Goal: Transaction & Acquisition: Purchase product/service

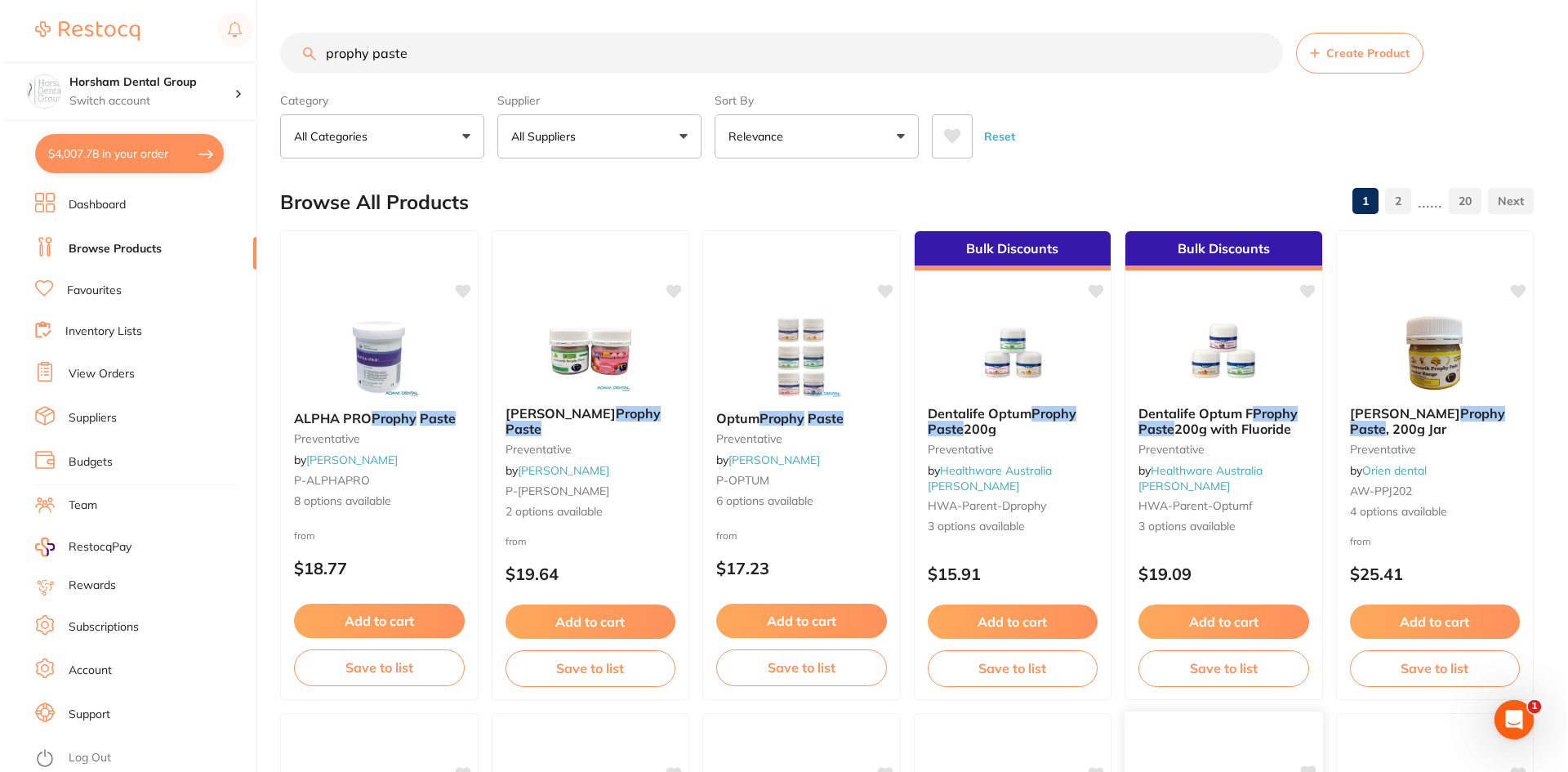
scroll to position [2145, 0]
click at [149, 157] on button "$4,007.78 in your order" at bounding box center [127, 153] width 189 height 39
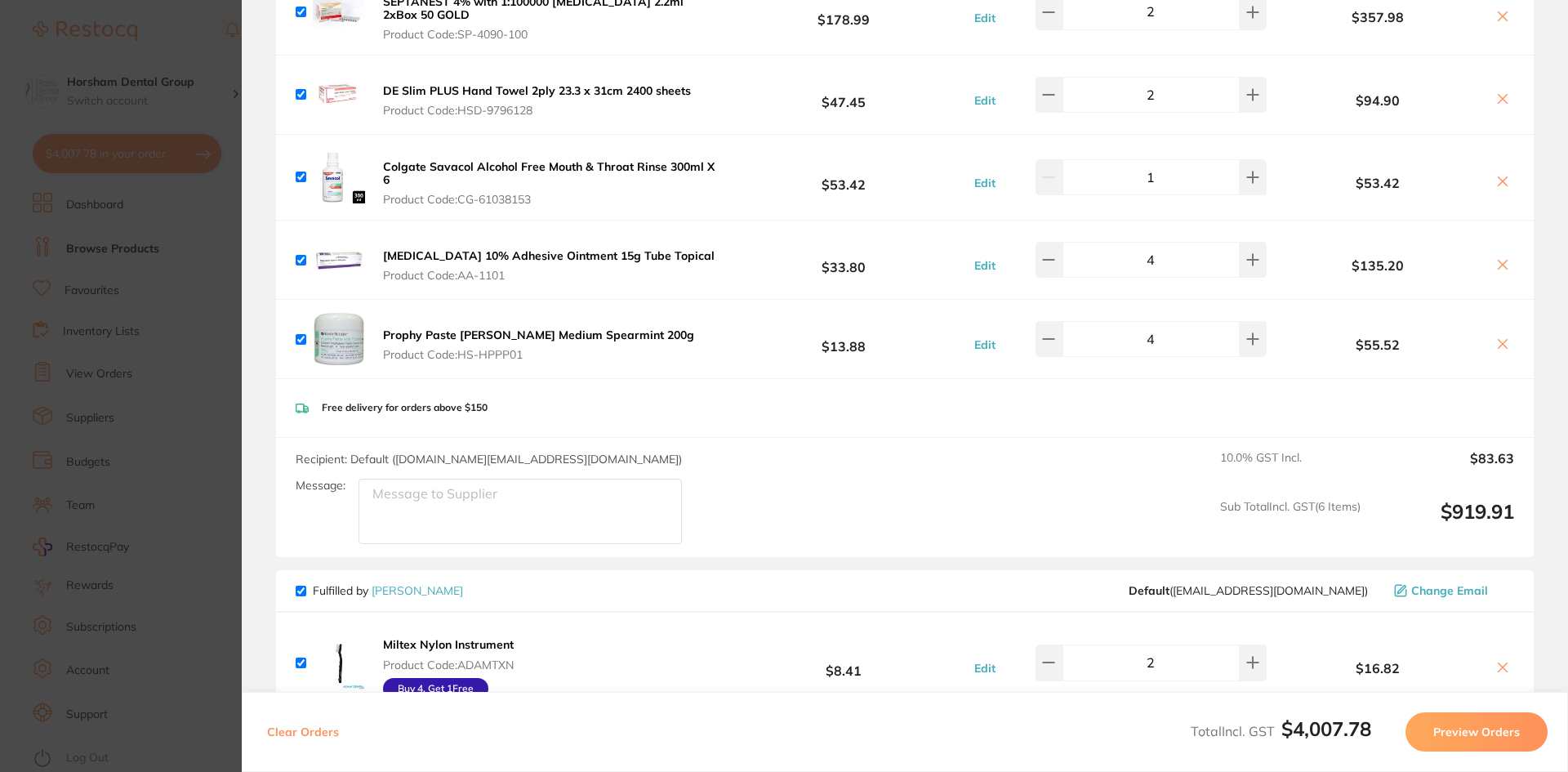
scroll to position [2717, 0]
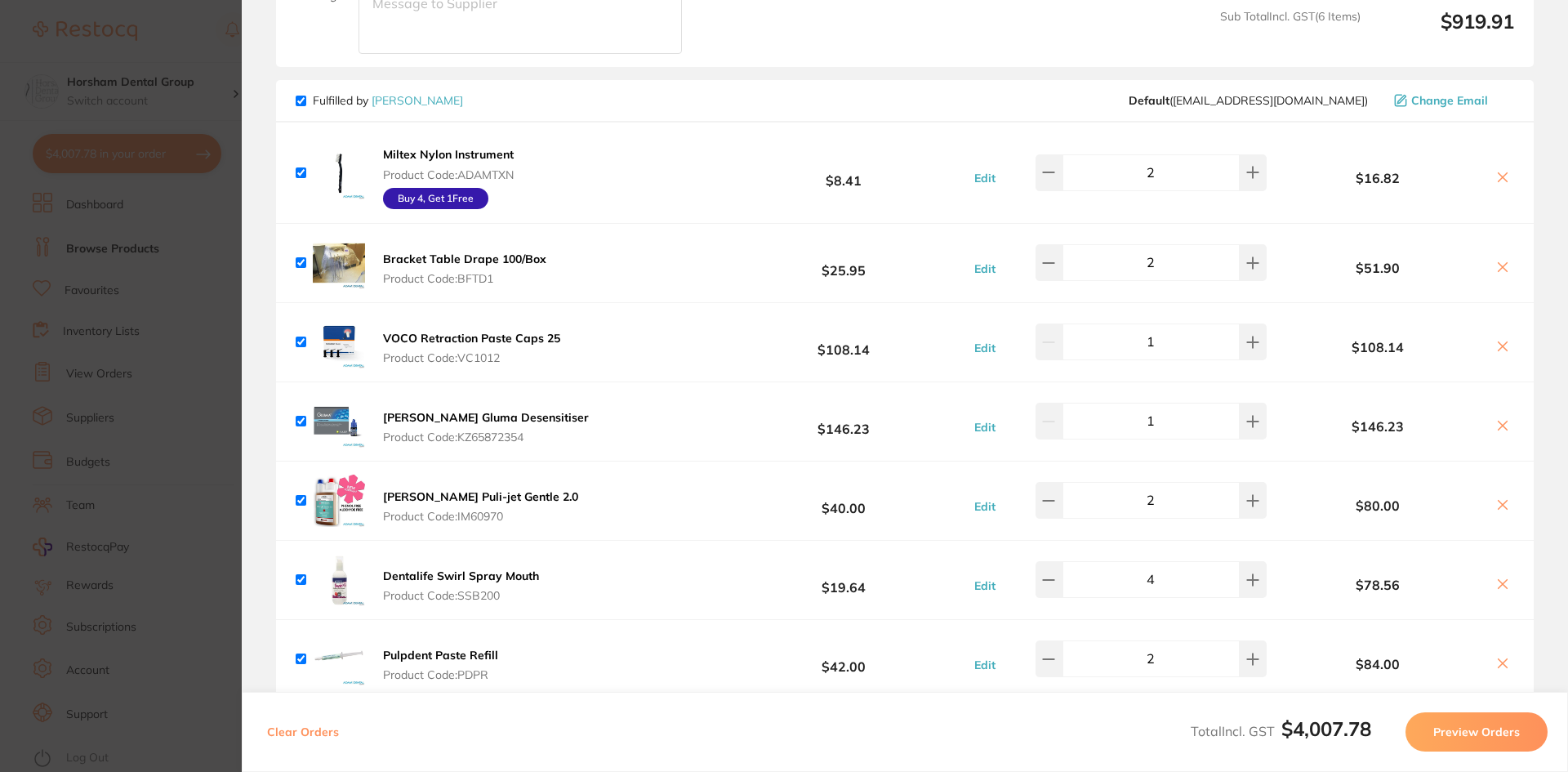
click at [1498, 177] on icon at bounding box center [1503, 177] width 9 height 9
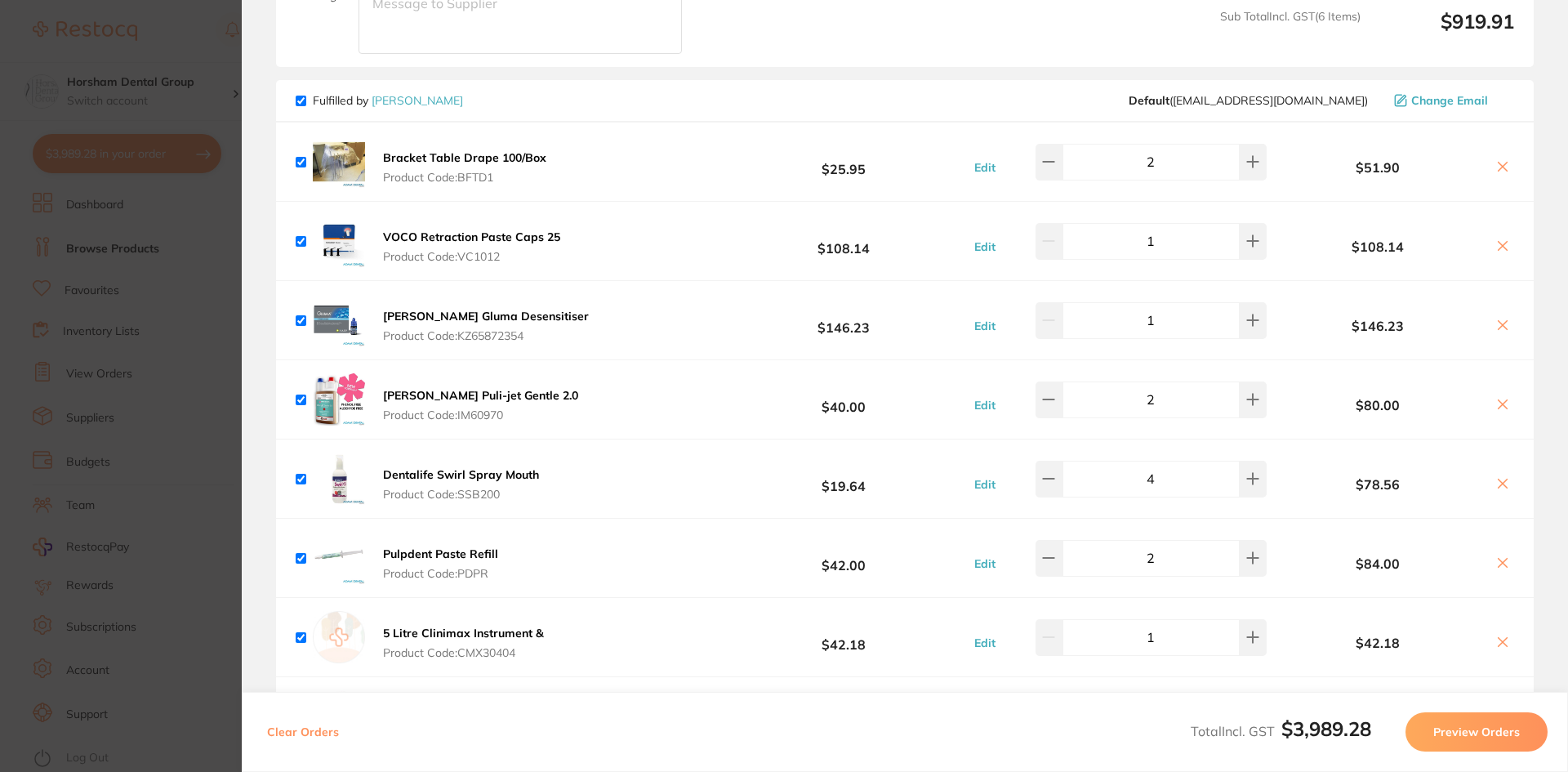
scroll to position [3125, 0]
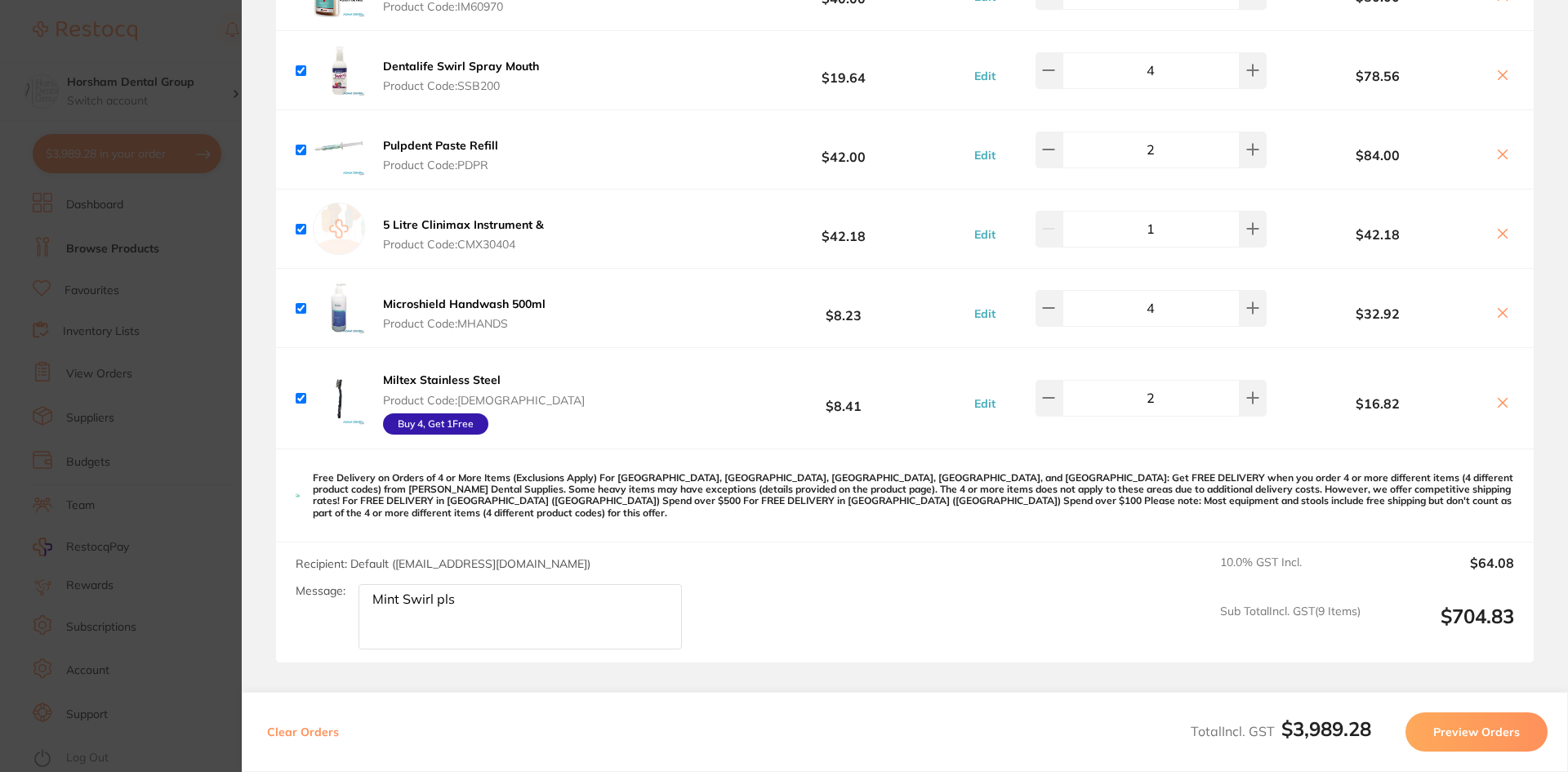
click at [1501, 398] on icon at bounding box center [1502, 403] width 13 height 13
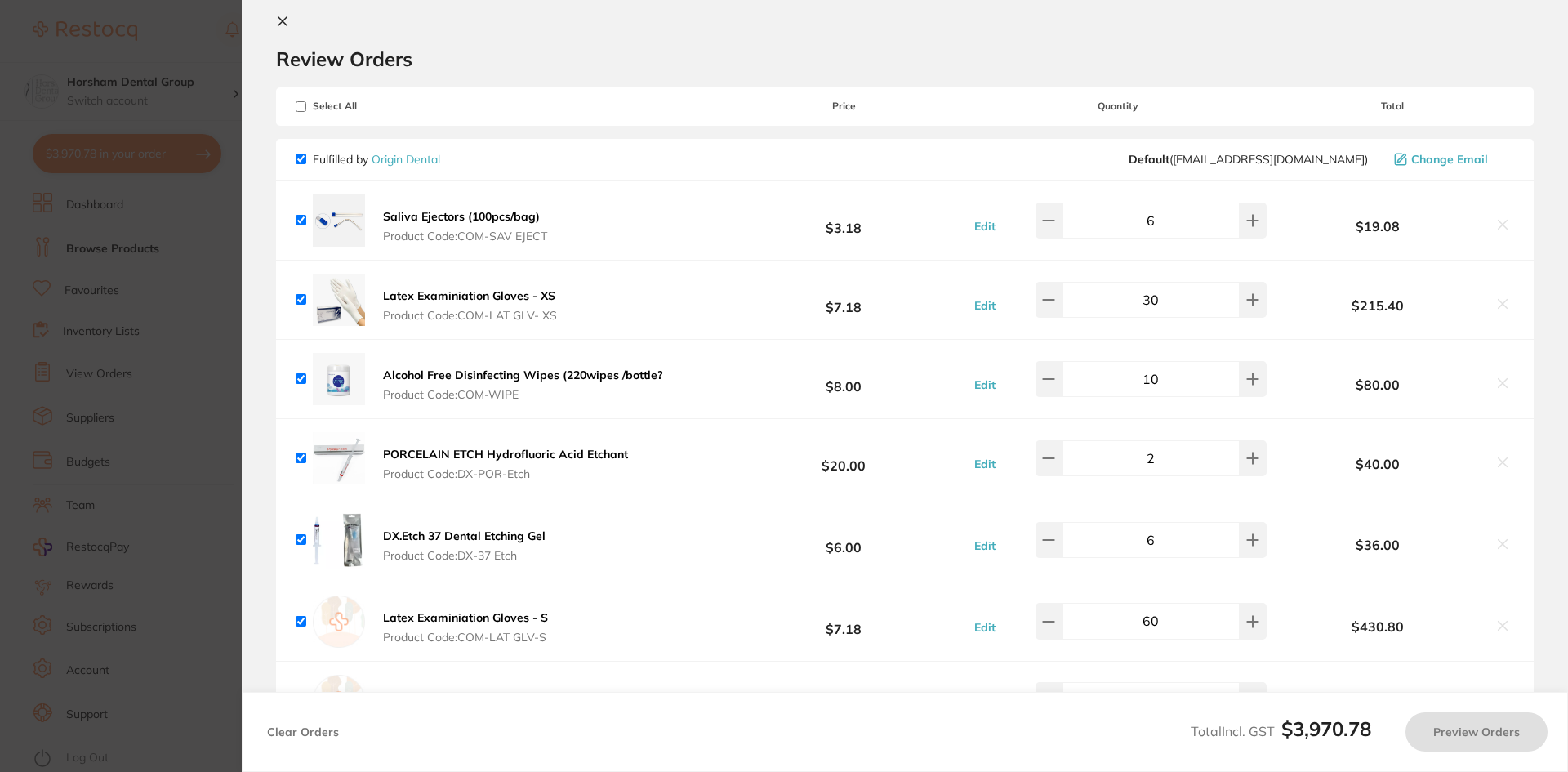
scroll to position [0, 0]
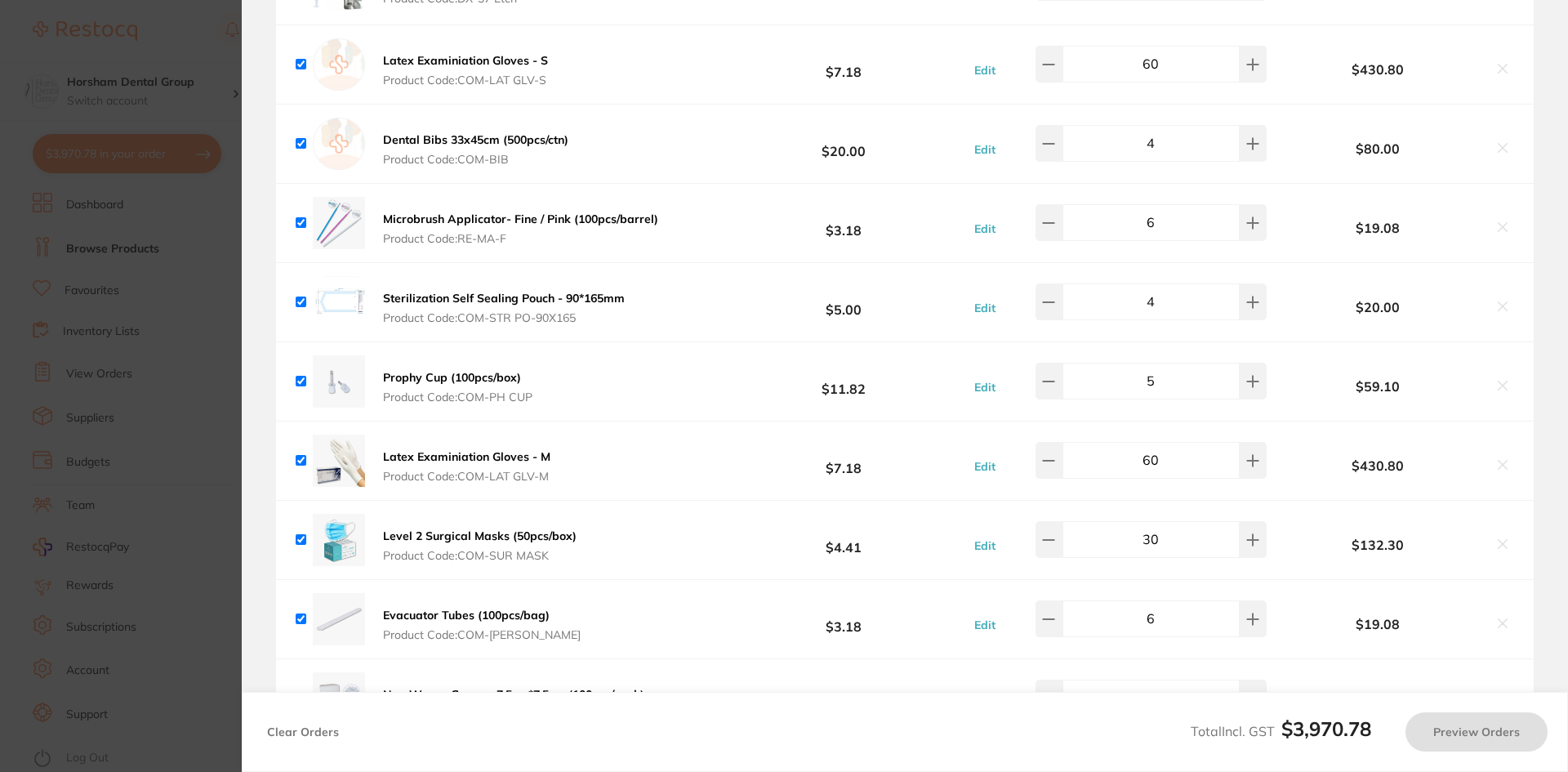
checkbox input "true"
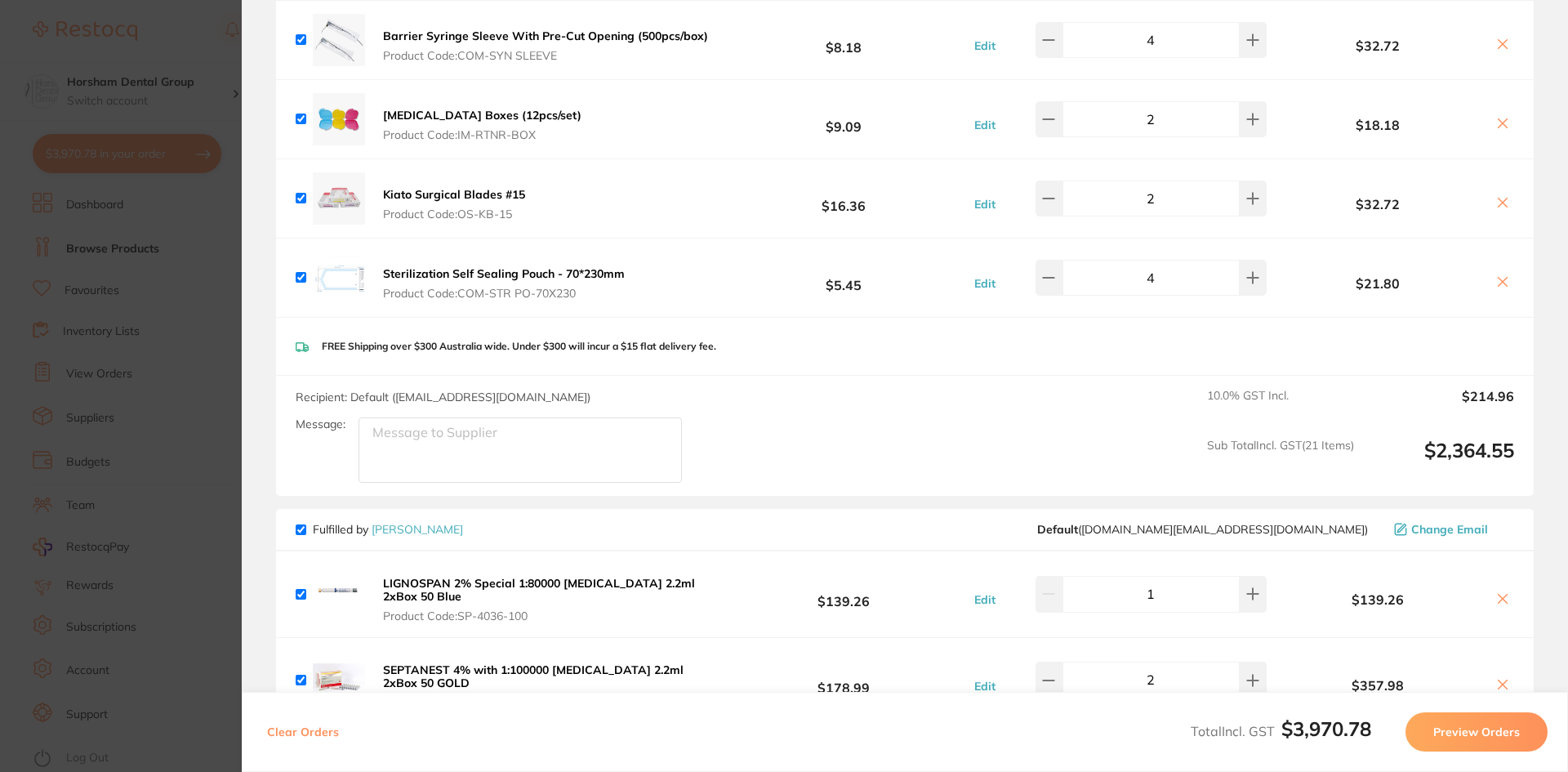
scroll to position [1470, 0]
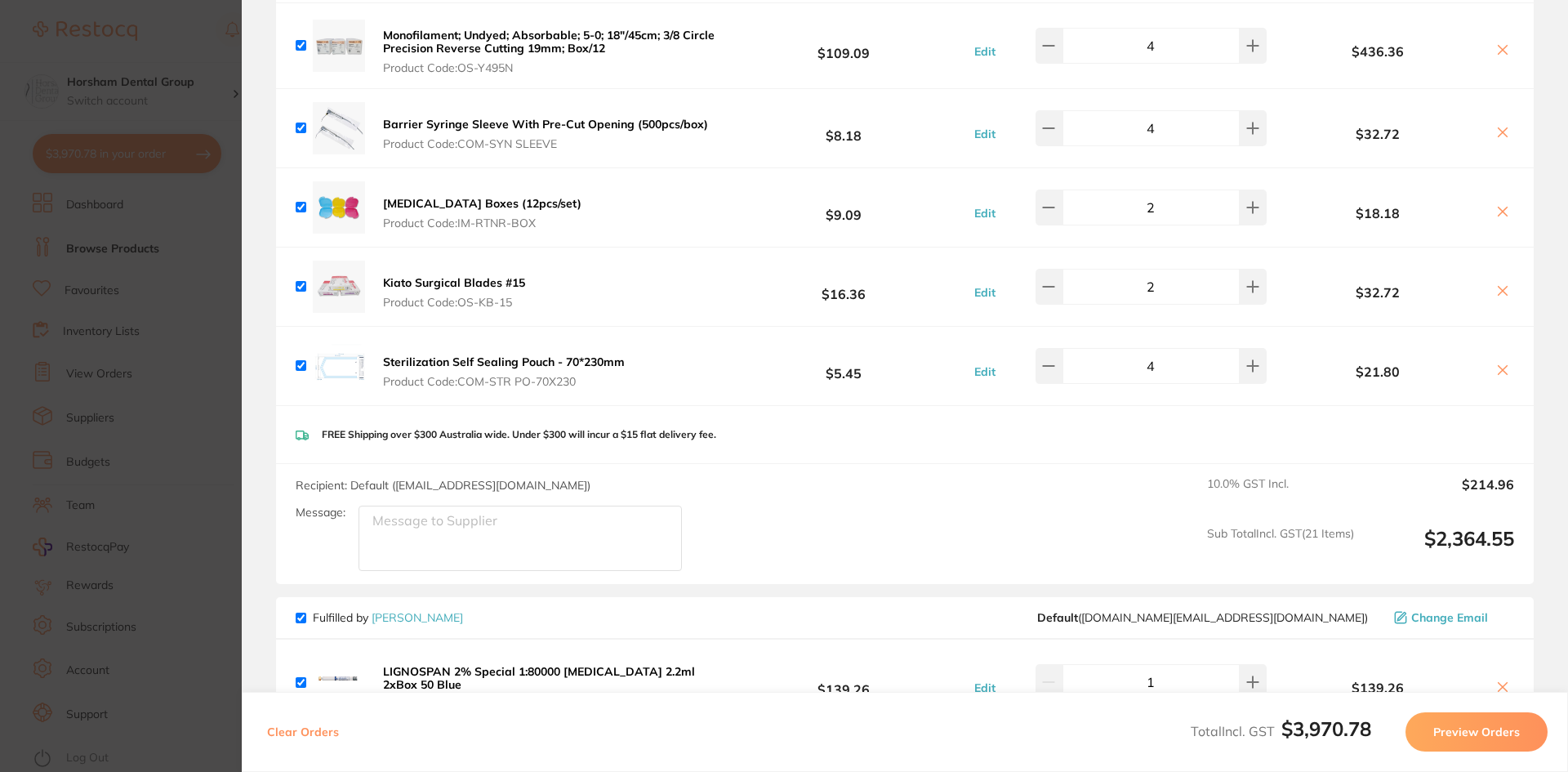
click at [1036, 217] on div "2" at bounding box center [1136, 207] width 262 height 36
click at [1049, 210] on icon at bounding box center [1048, 207] width 13 height 13
type input "1"
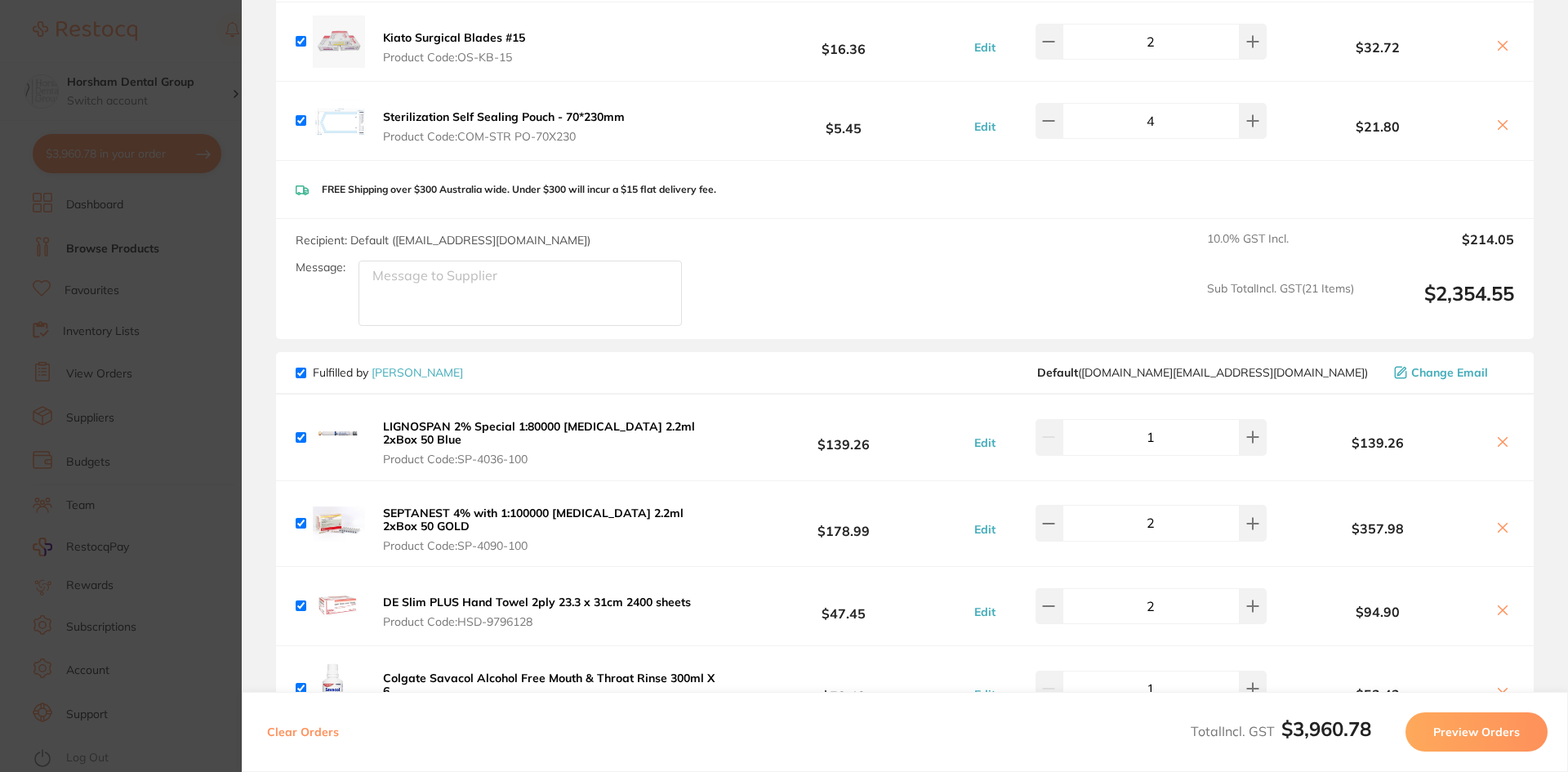
scroll to position [2124, 0]
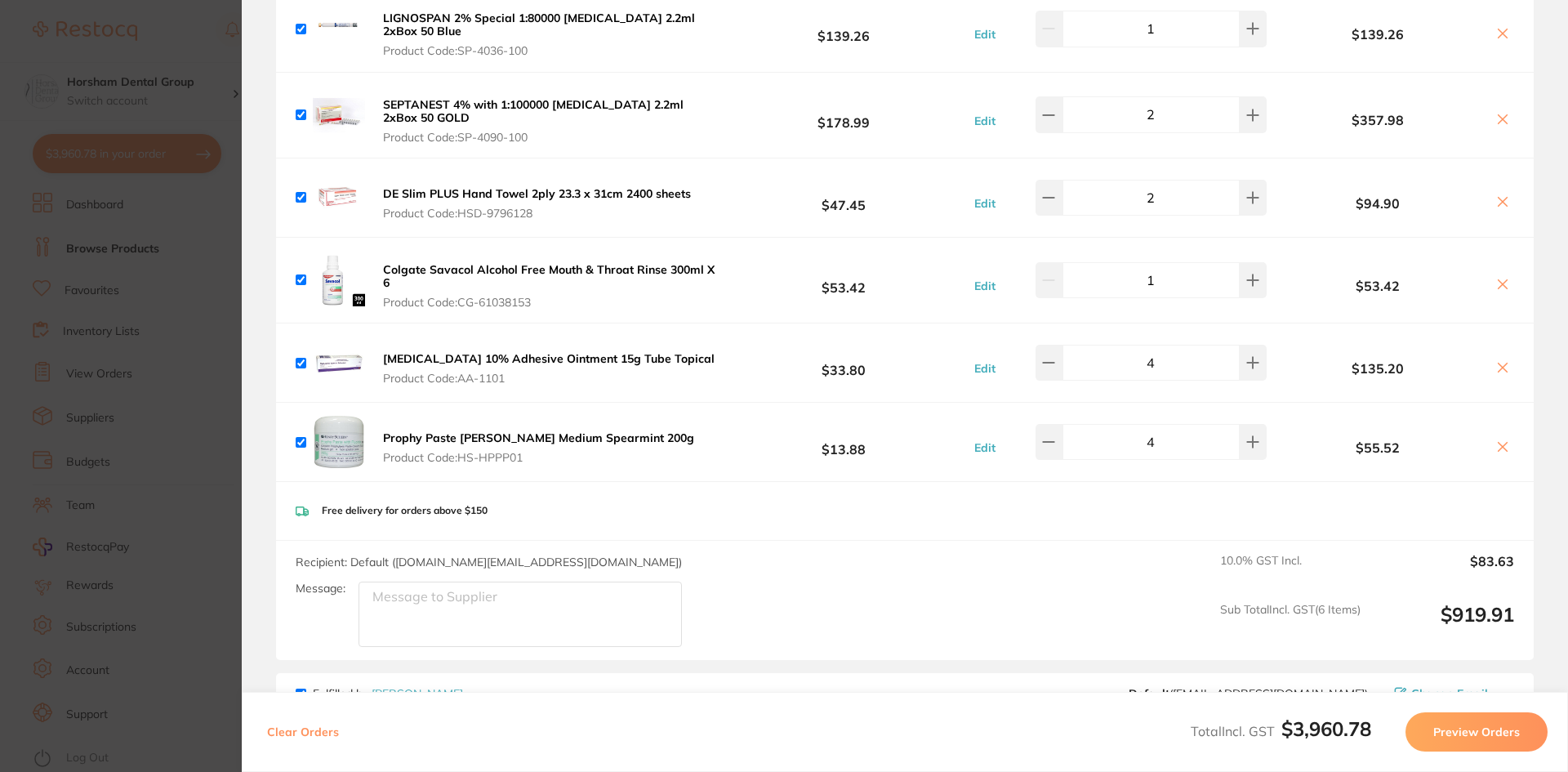
click at [327, 67] on div "LIGNOSPAN 2% Special 1:80000 adrenalin 2.2ml 2xBox 50 Blue Product Code: SP-403…" at bounding box center [905, 29] width 1258 height 85
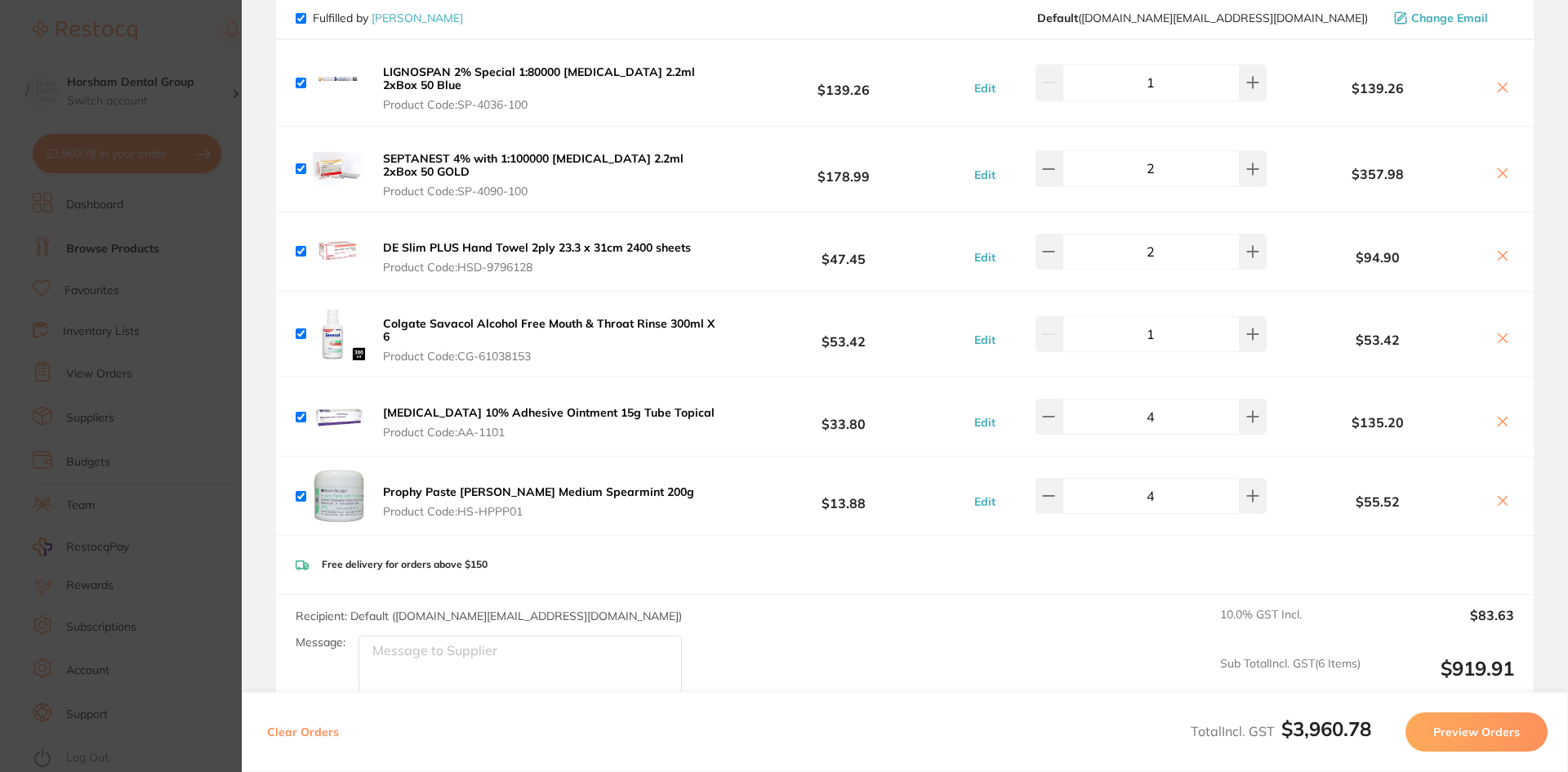
scroll to position [2042, 0]
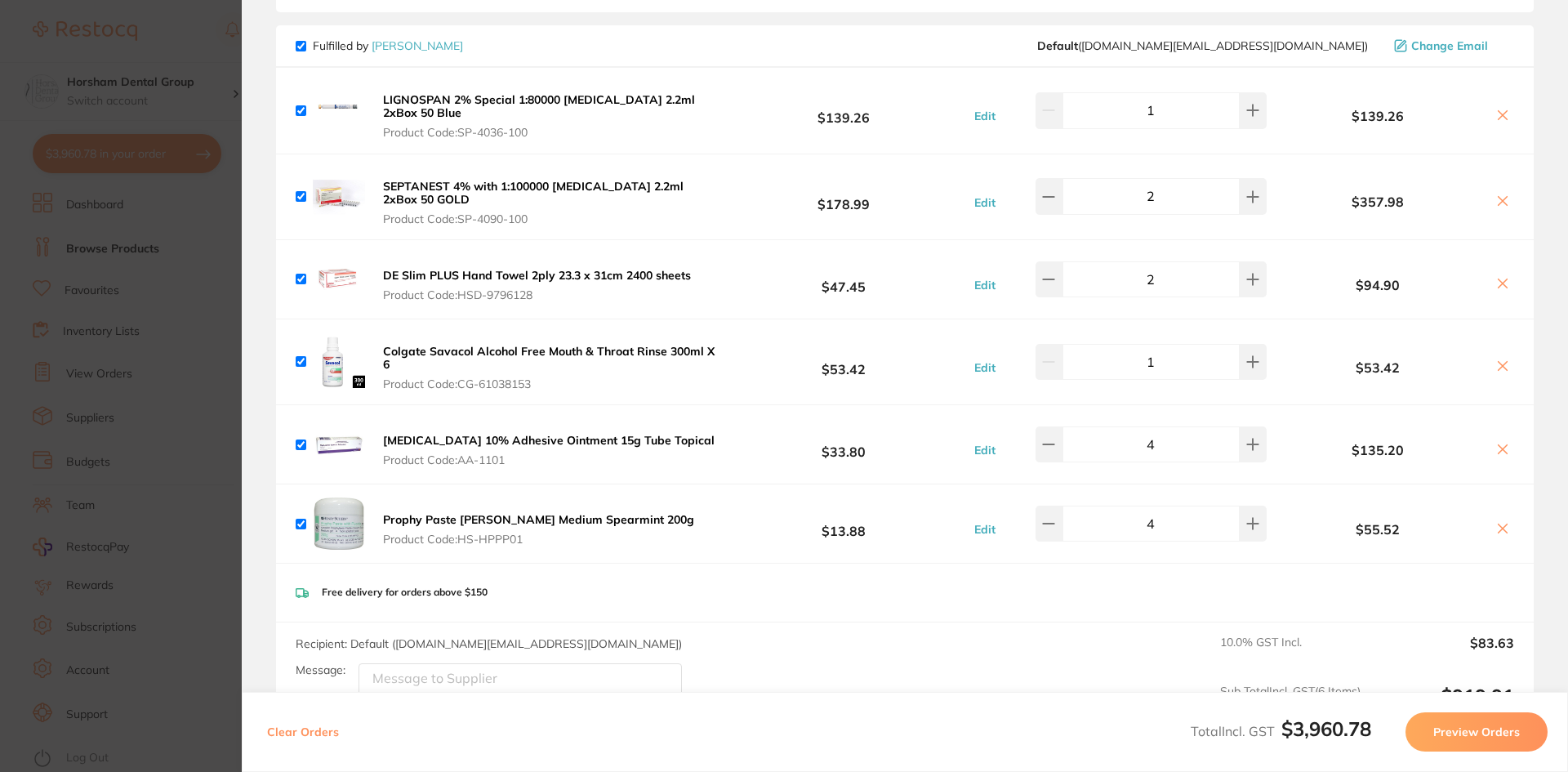
click at [1069, 279] on input "2" at bounding box center [1151, 279] width 177 height 36
click at [1055, 280] on icon at bounding box center [1048, 279] width 13 height 13
type input "1"
click at [907, 265] on b "$47.45" at bounding box center [844, 279] width 243 height 30
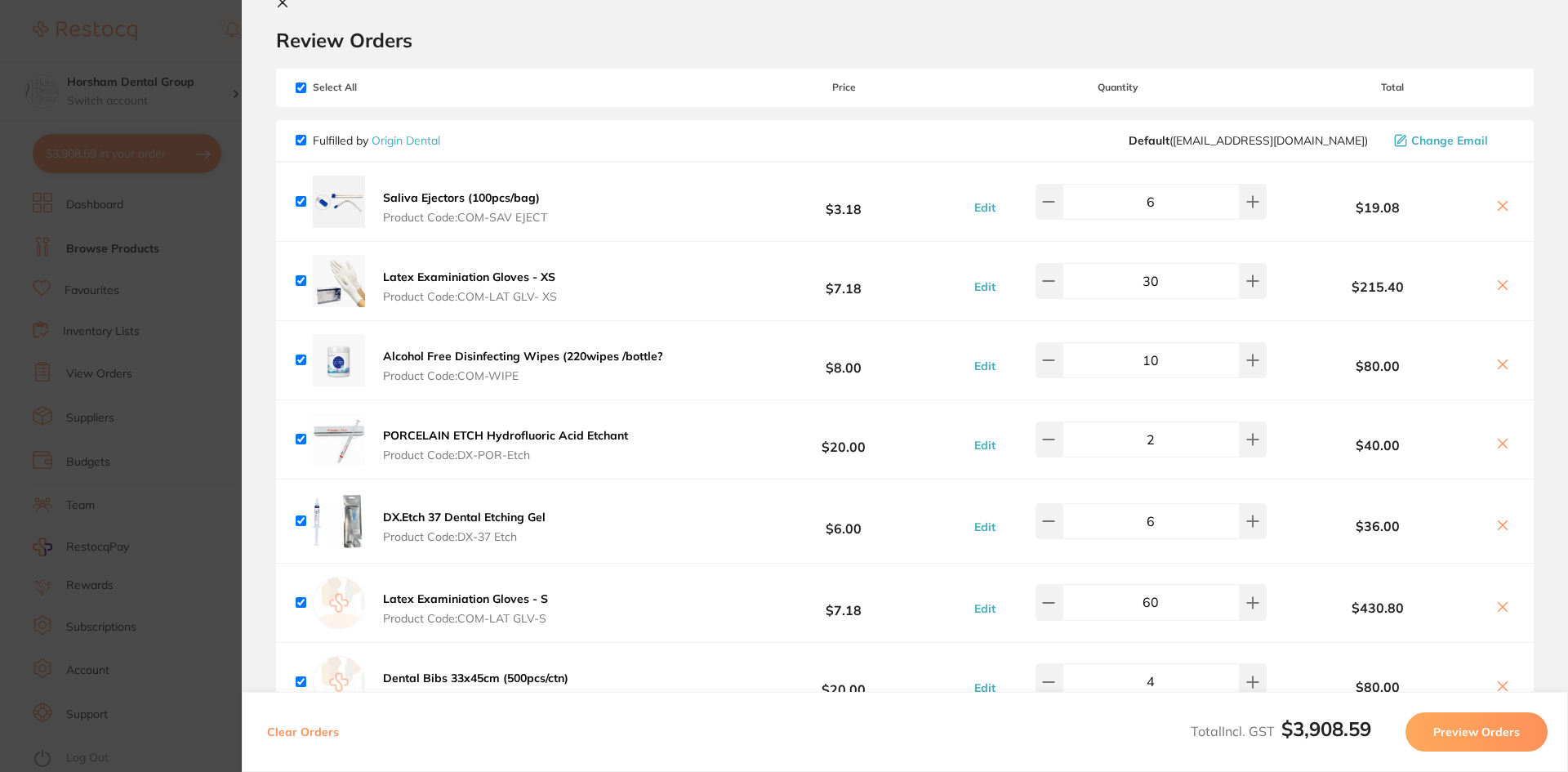
scroll to position [0, 0]
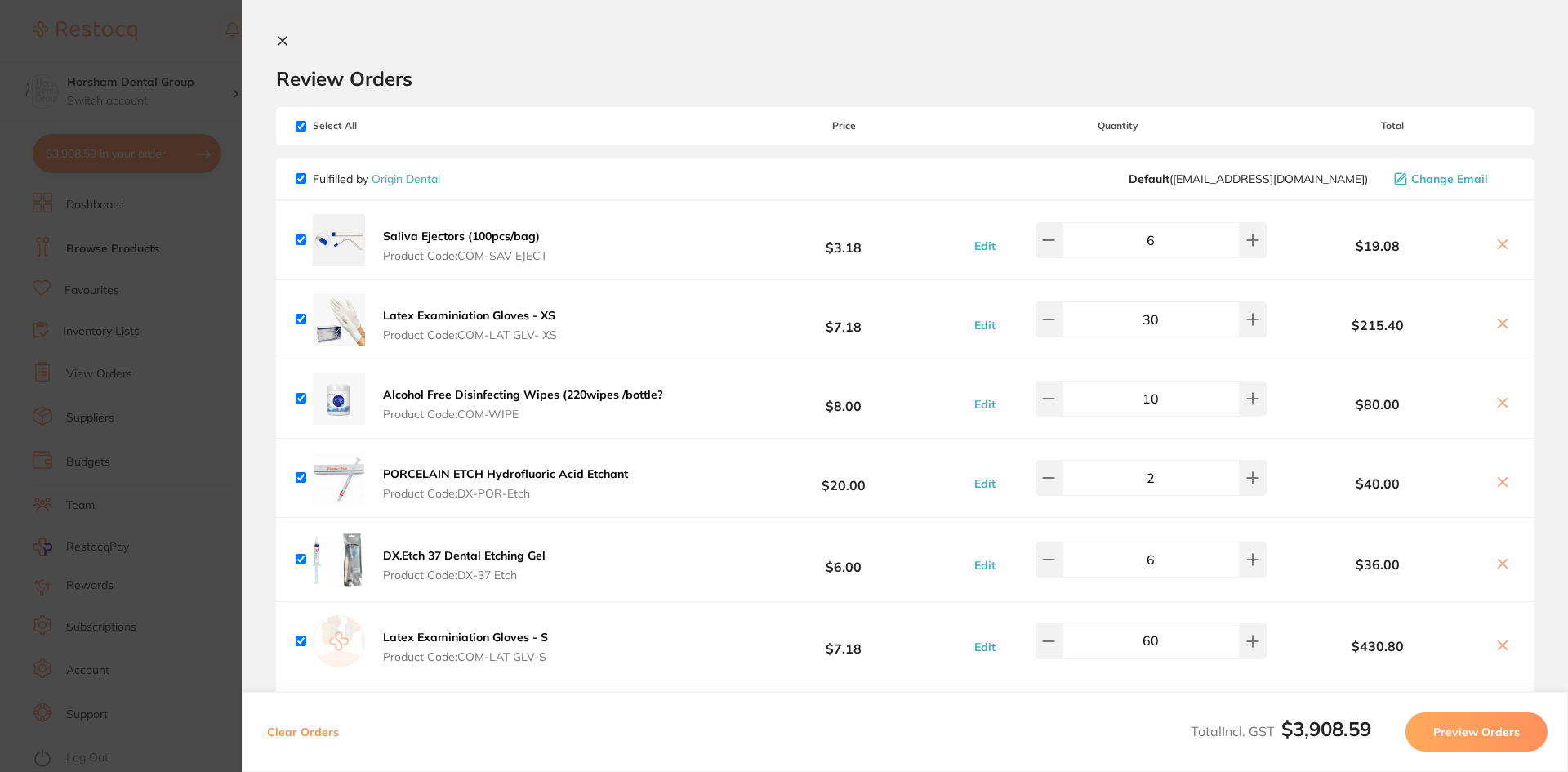
click at [91, 306] on section "Update RRP Set your pre negotiated price for this item. Item Agreed RRP (excl. …" at bounding box center [784, 386] width 1568 height 772
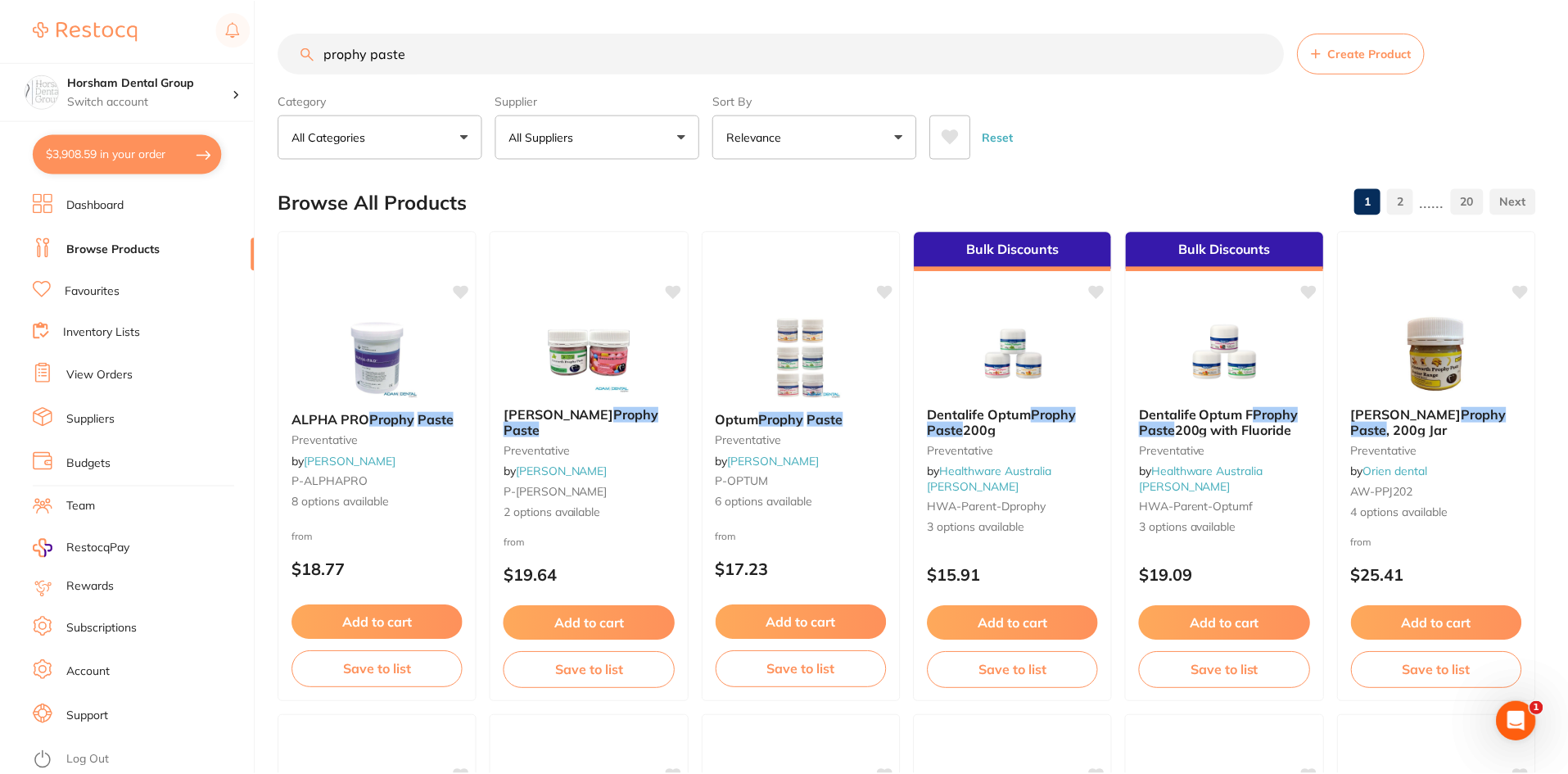
scroll to position [1, 0]
click at [180, 69] on div "Horsham Dental Group Switch account" at bounding box center [126, 92] width 254 height 59
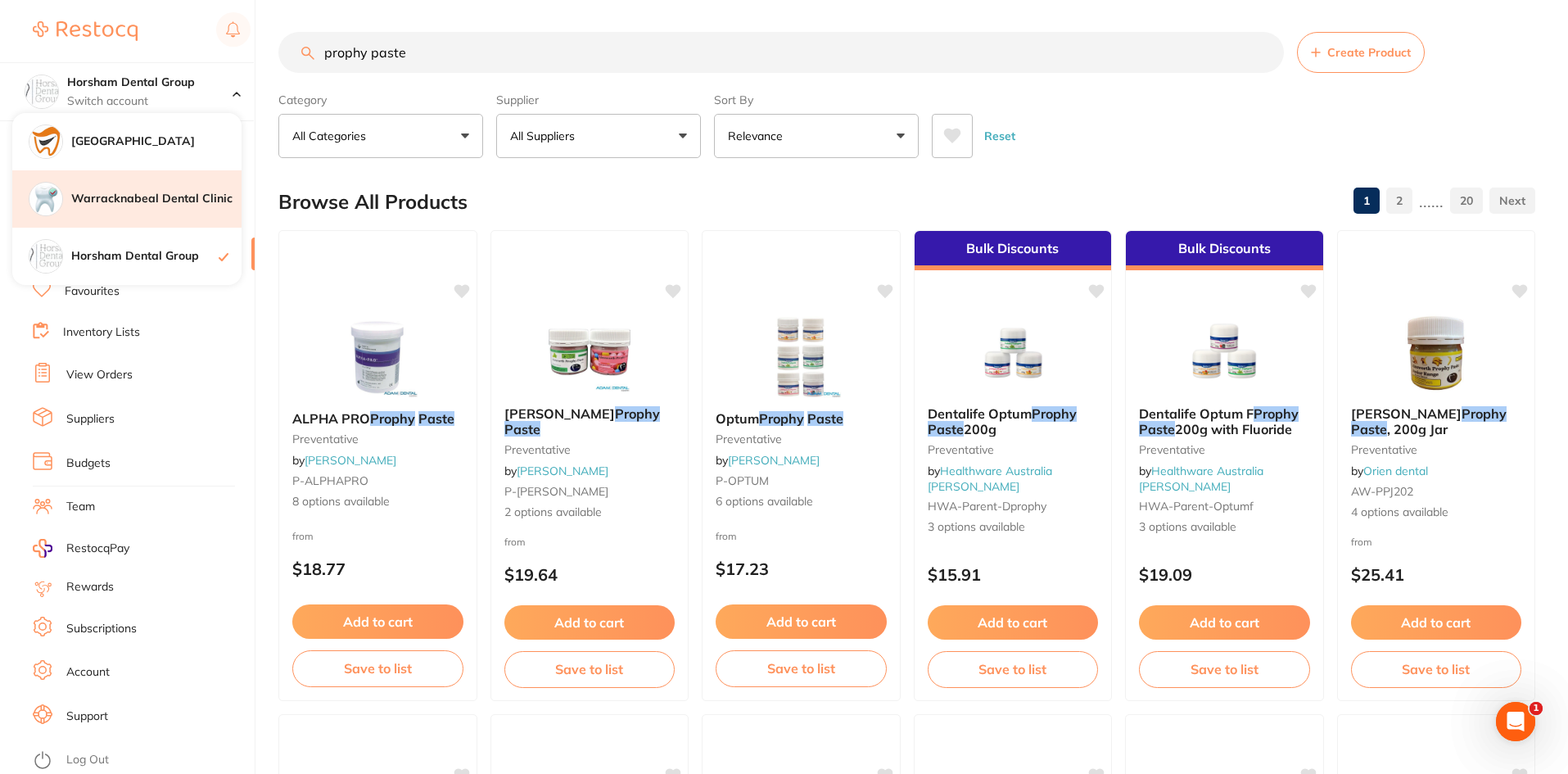
click at [153, 170] on div "Warracknabeal Dental Clinic" at bounding box center [126, 199] width 229 height 58
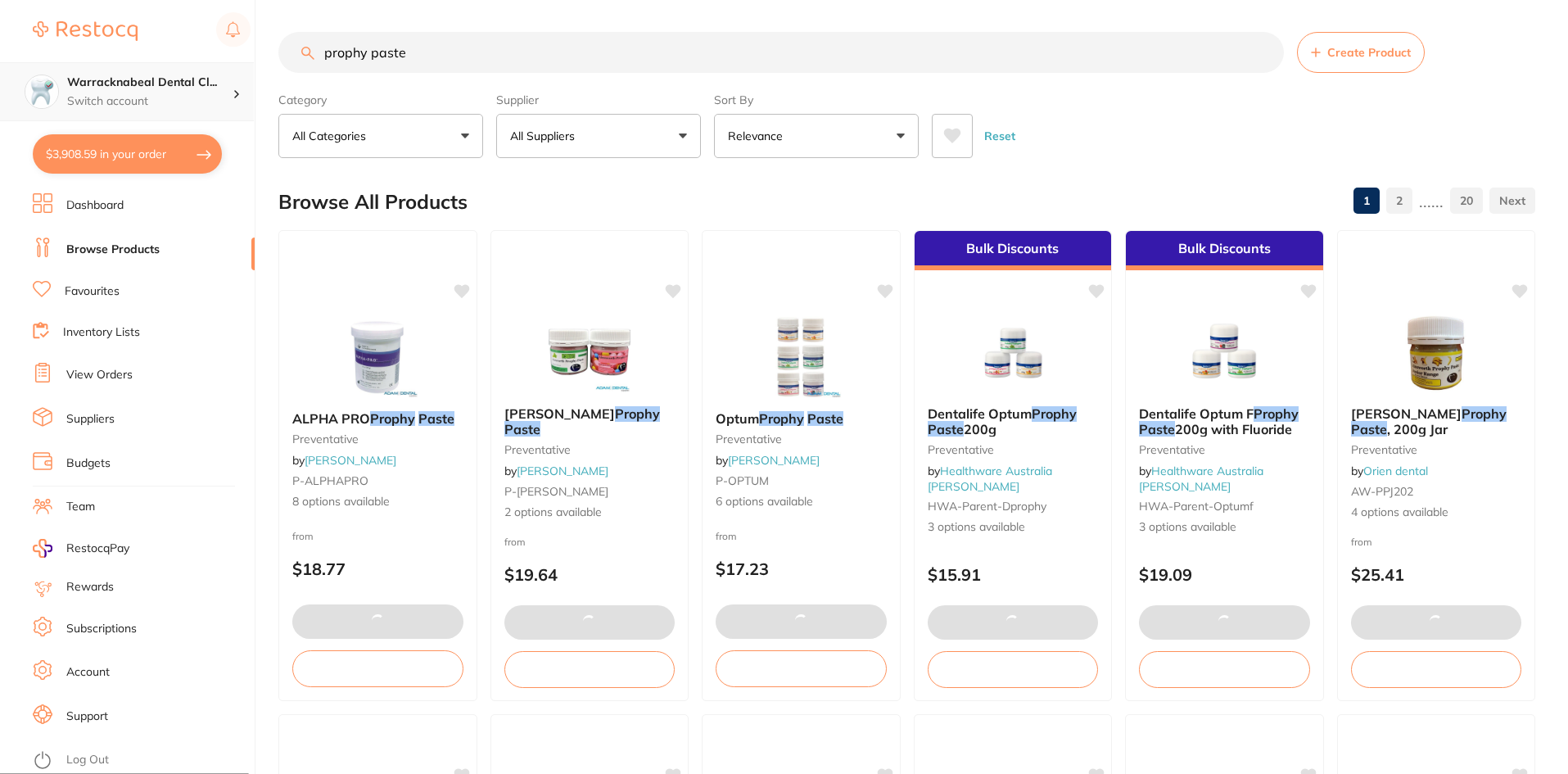
checkbox input "false"
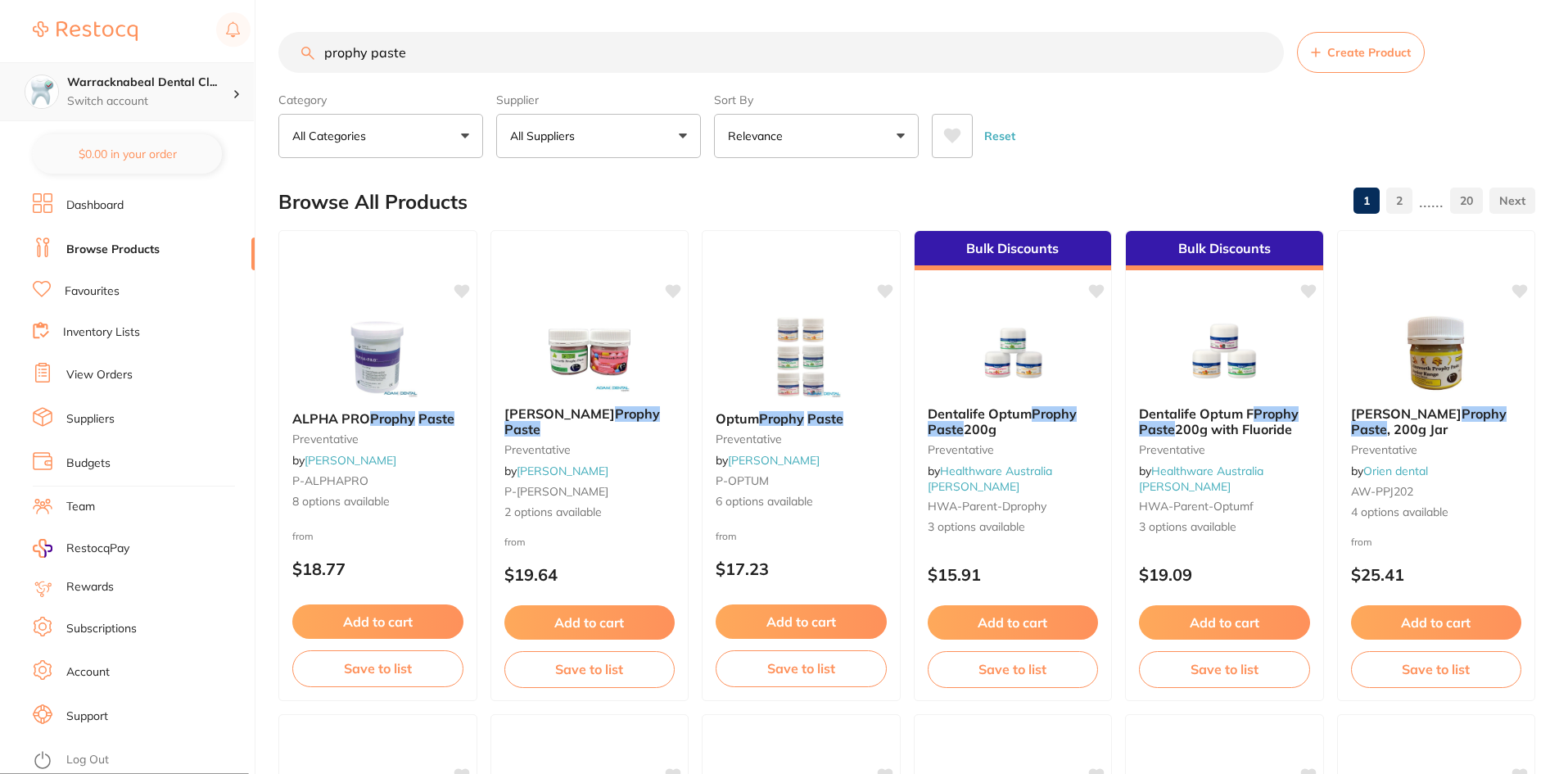
click at [180, 90] on h4 "Warracknabeal Dental Cl..." at bounding box center [150, 83] width 166 height 17
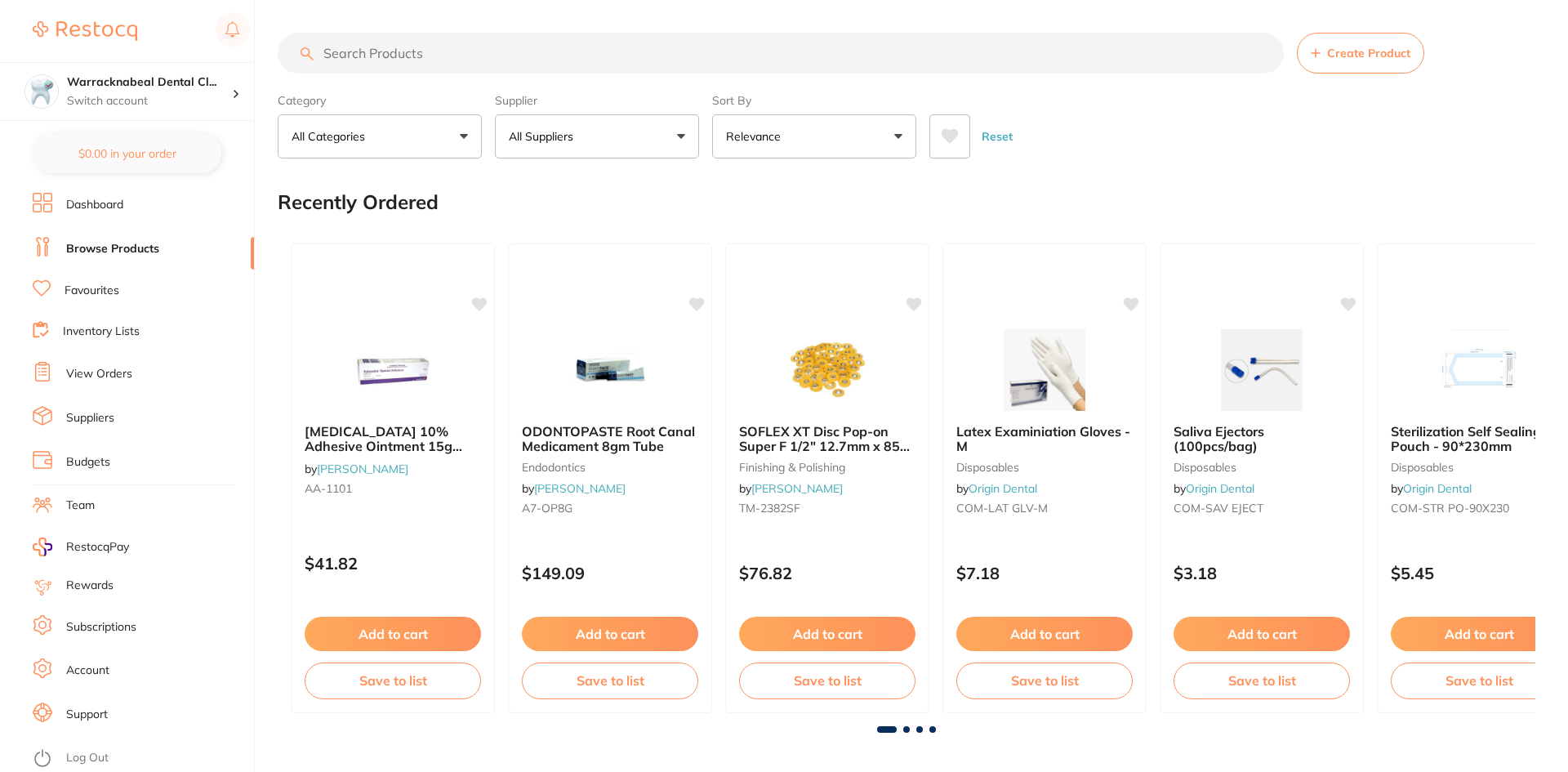
click at [176, 97] on p "Switch account" at bounding box center [149, 101] width 165 height 17
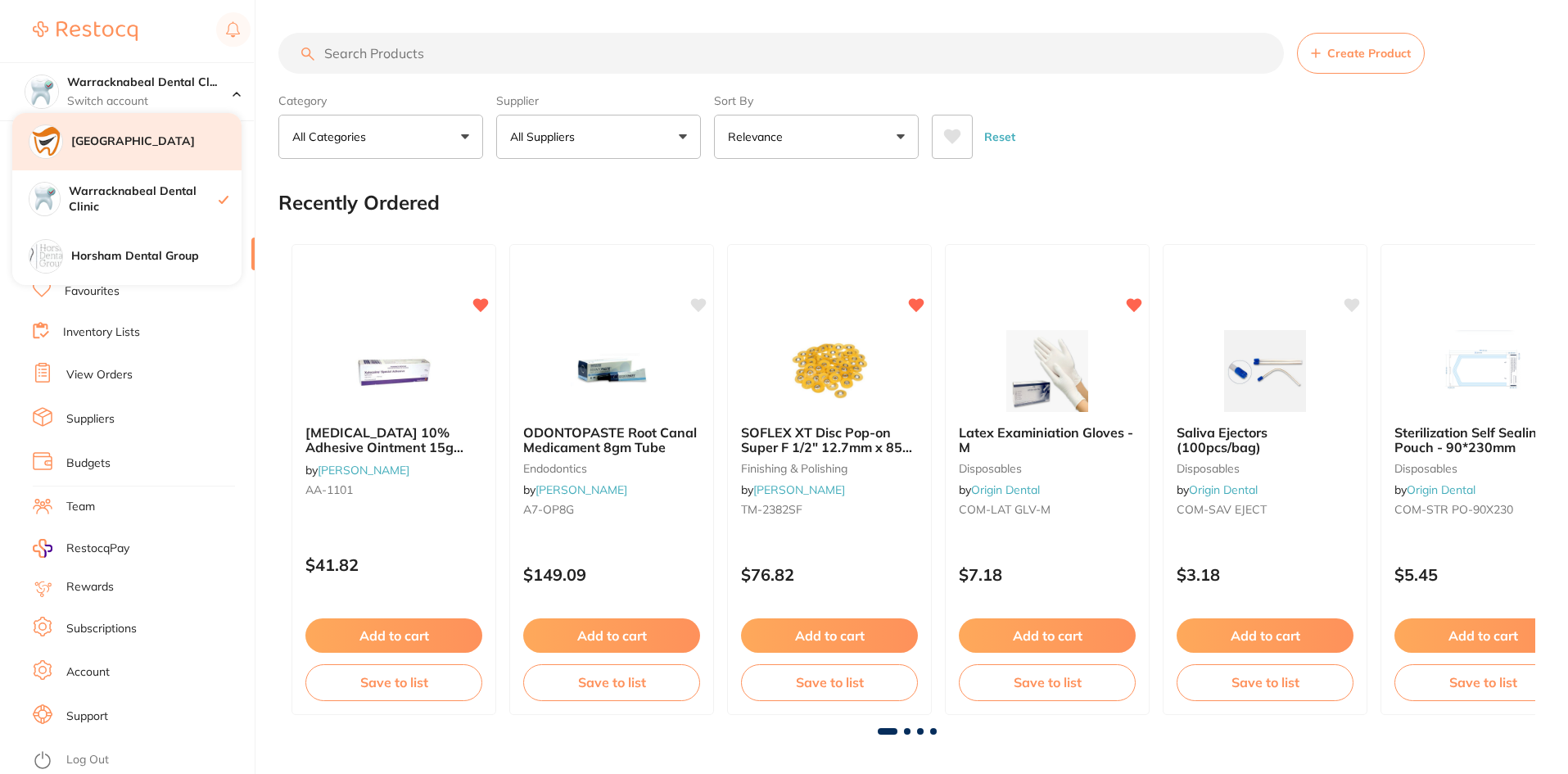
click at [163, 128] on div "[GEOGRAPHIC_DATA]" at bounding box center [126, 142] width 229 height 58
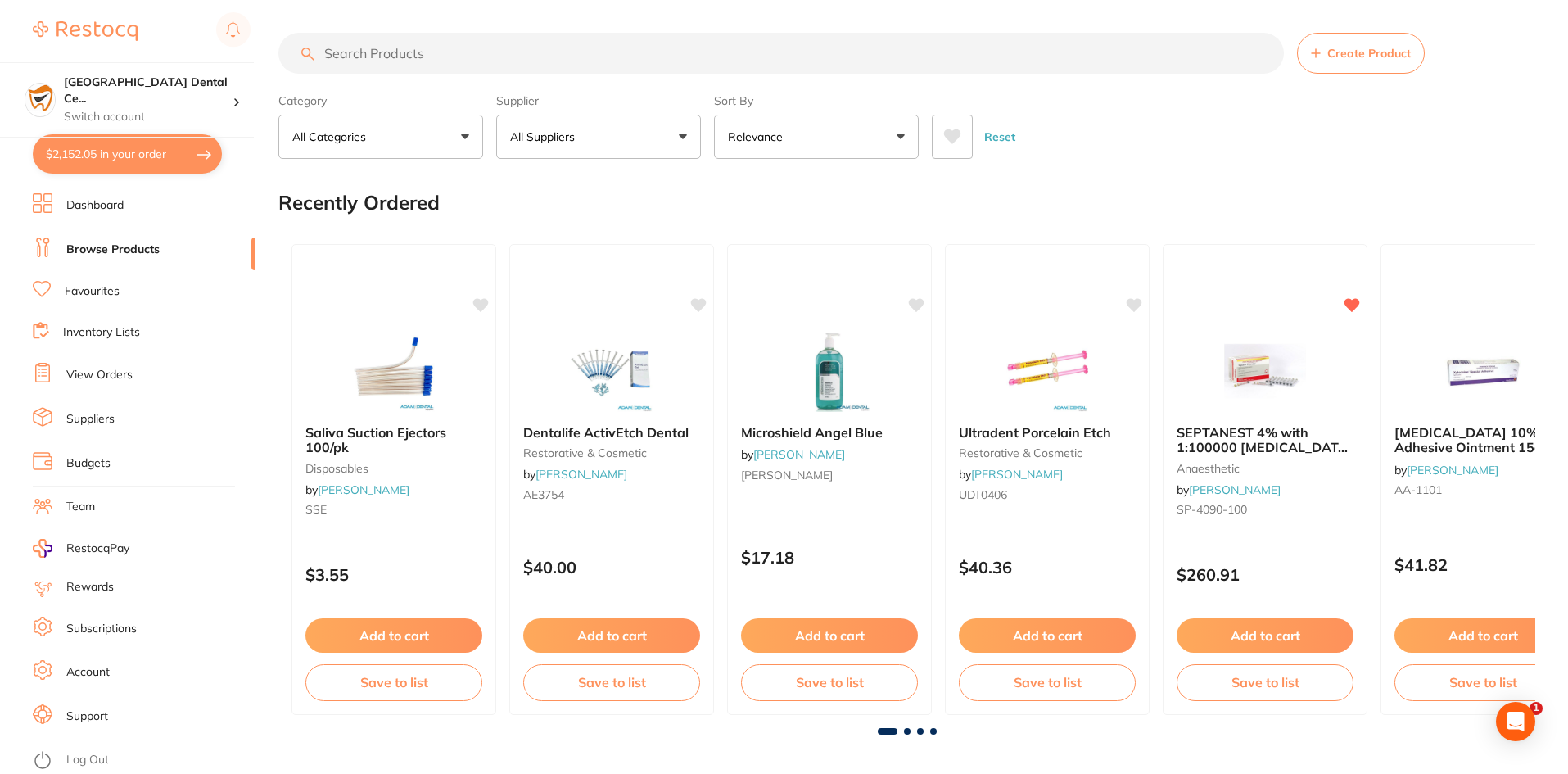
click at [166, 148] on button "$2,152.05 in your order" at bounding box center [127, 153] width 189 height 39
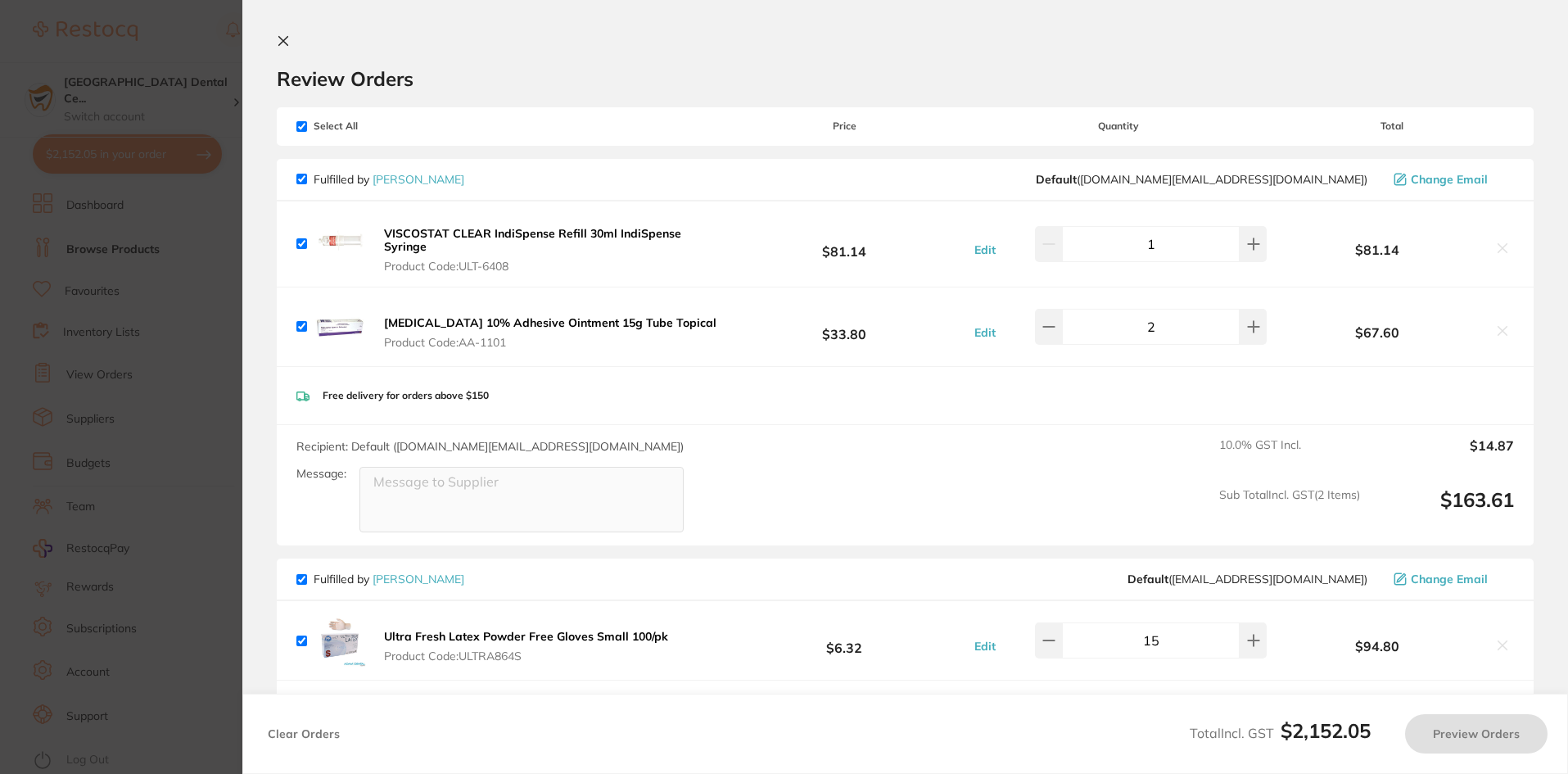
checkbox input "true"
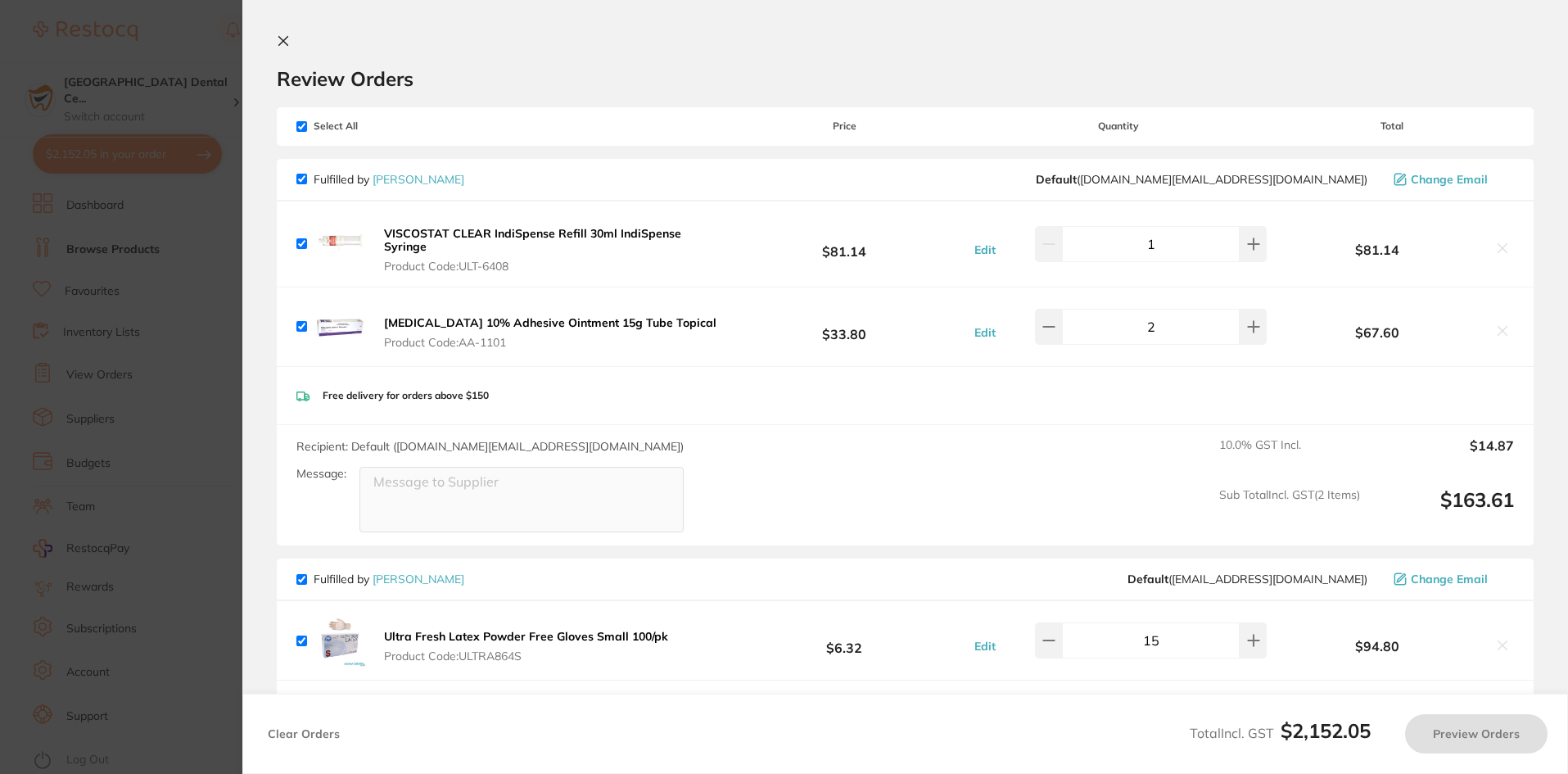
checkbox input "true"
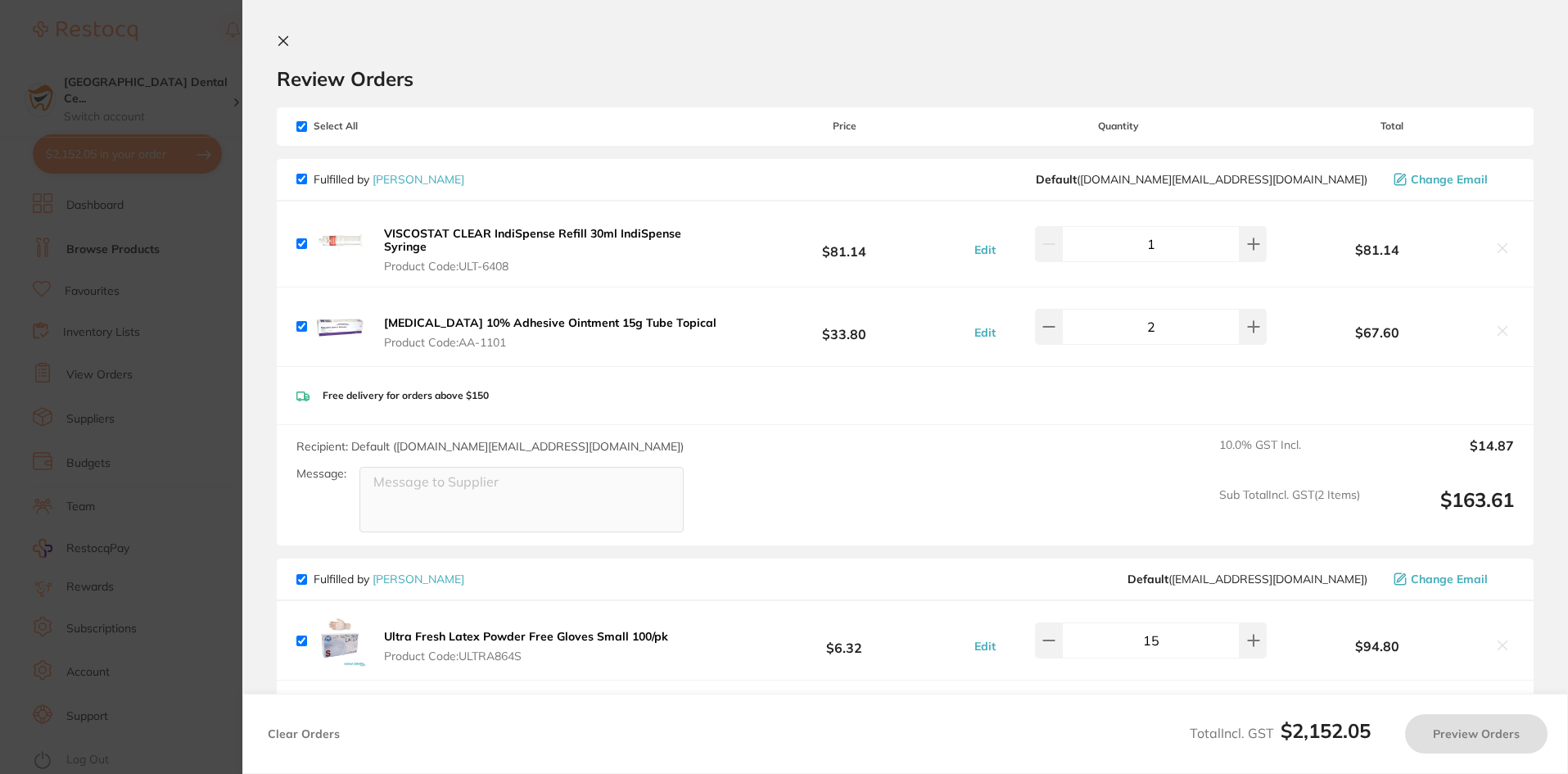
checkbox input "true"
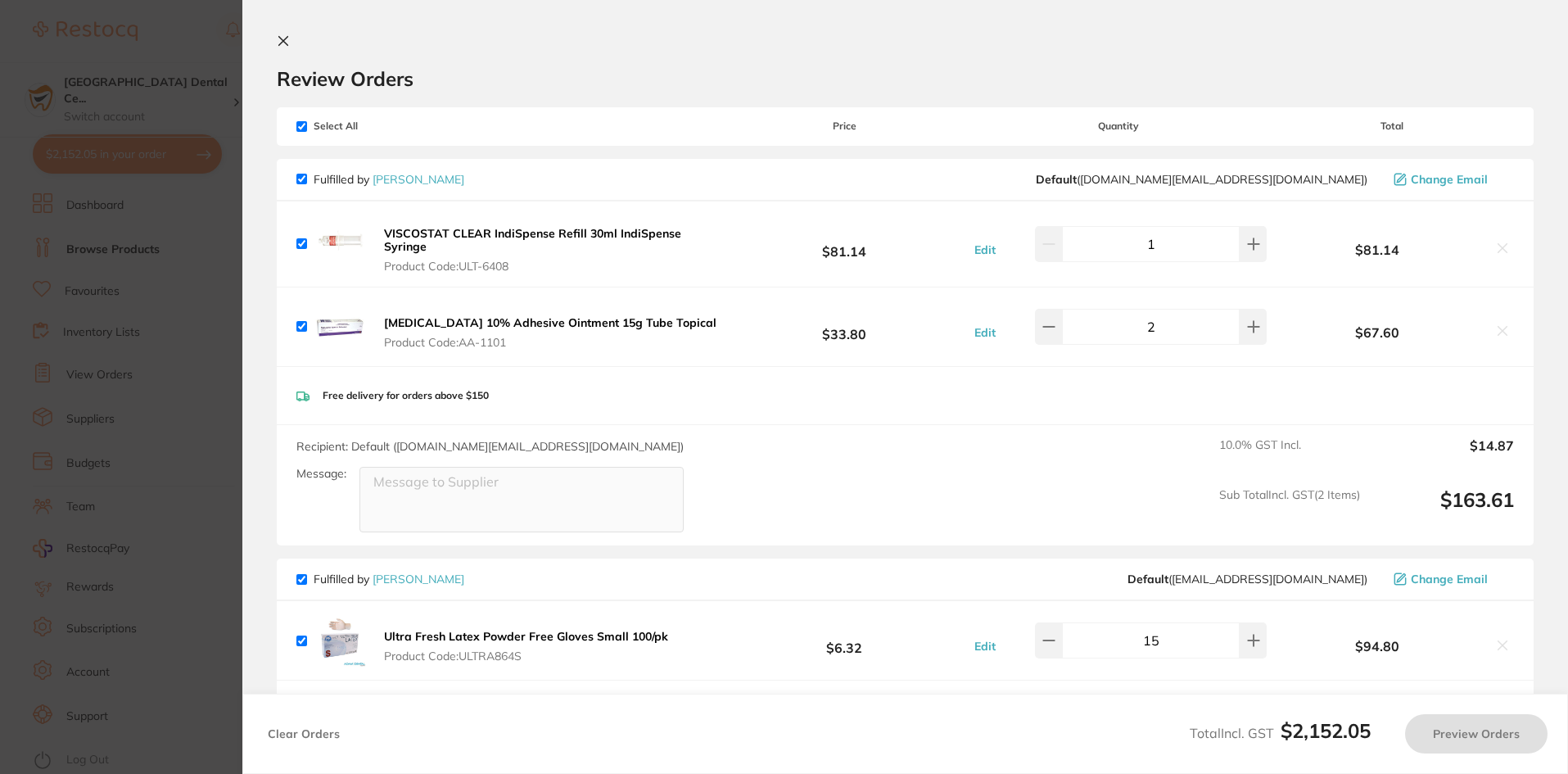
checkbox input "true"
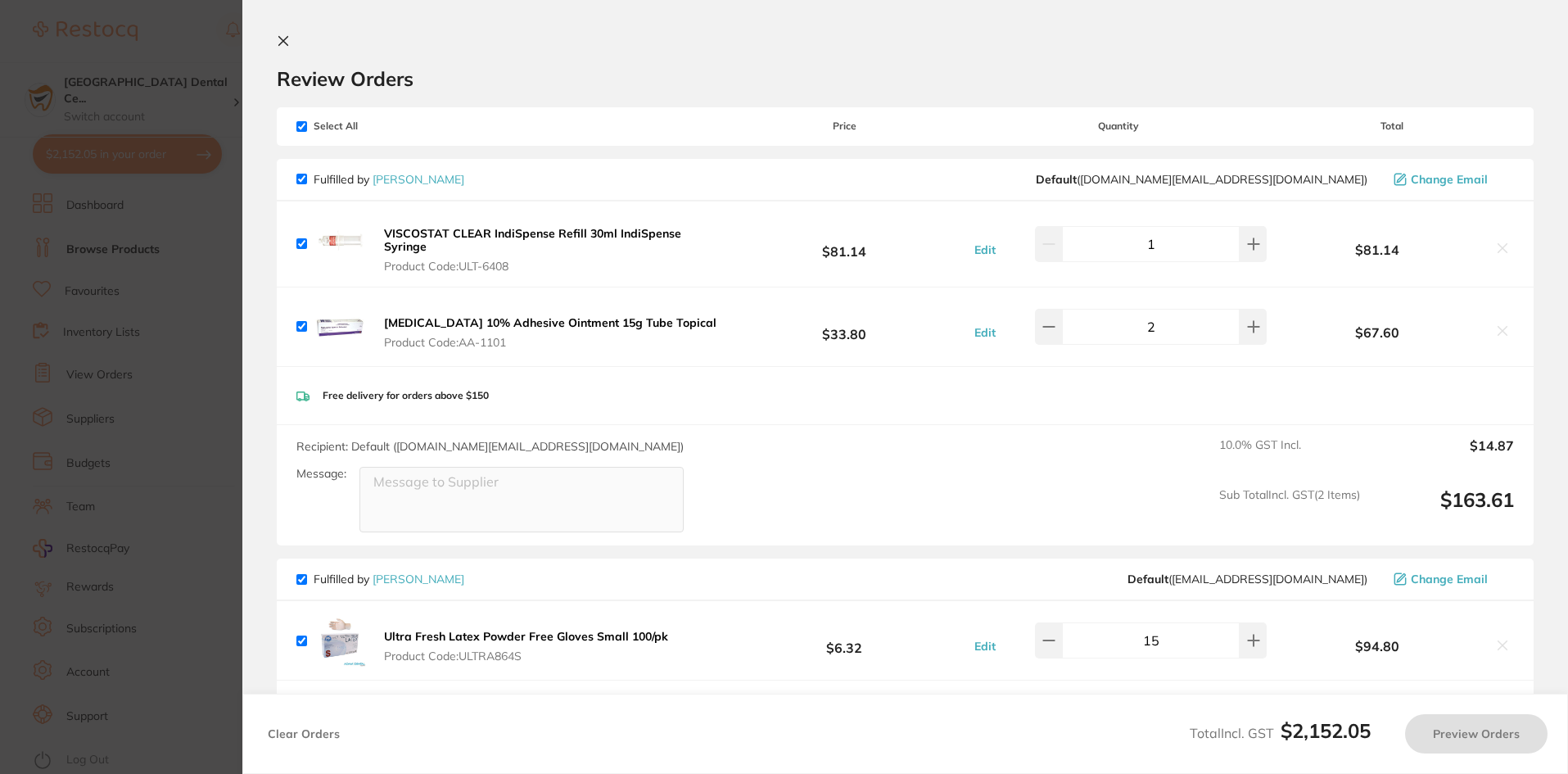
checkbox input "true"
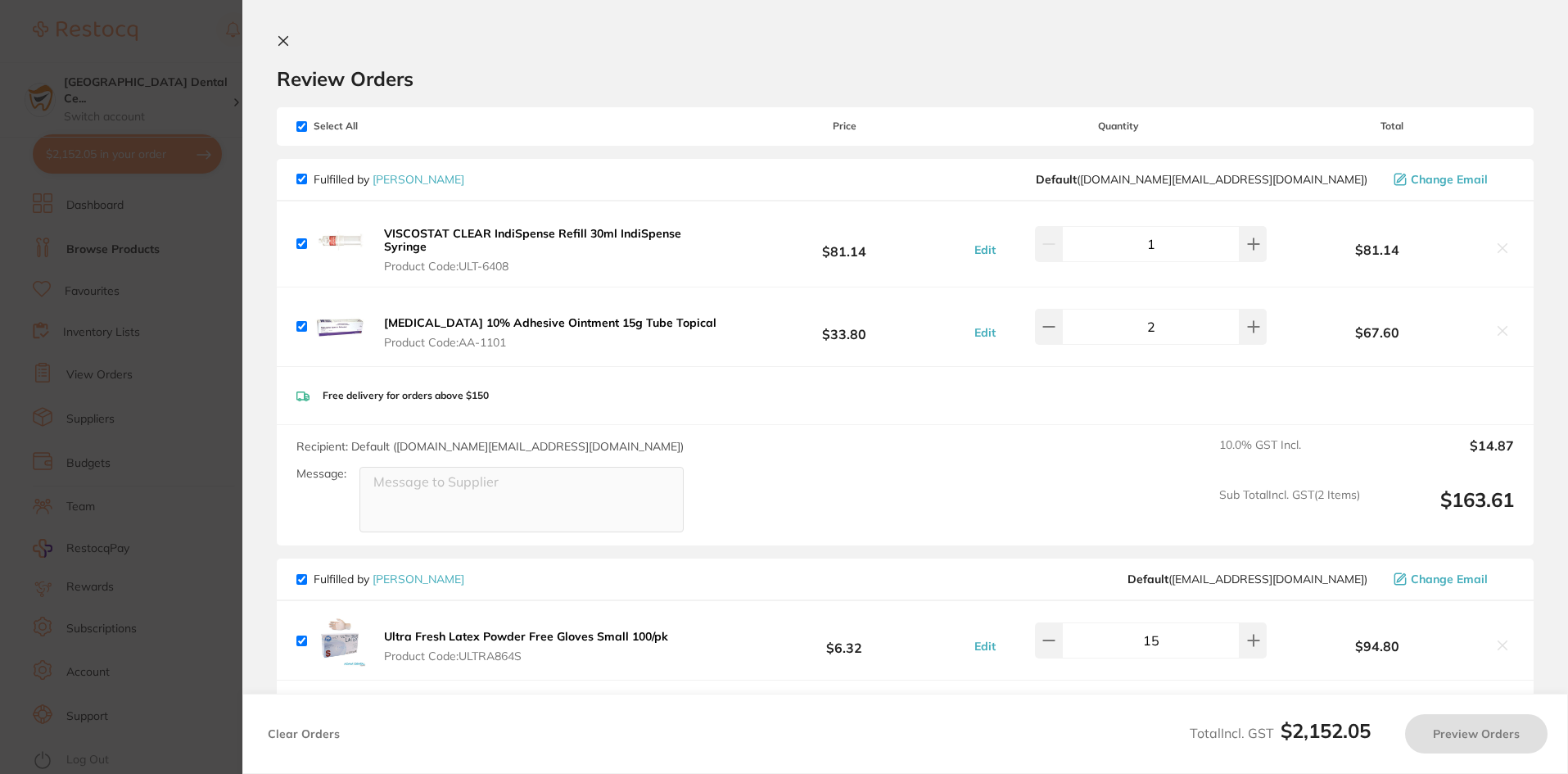
checkbox input "true"
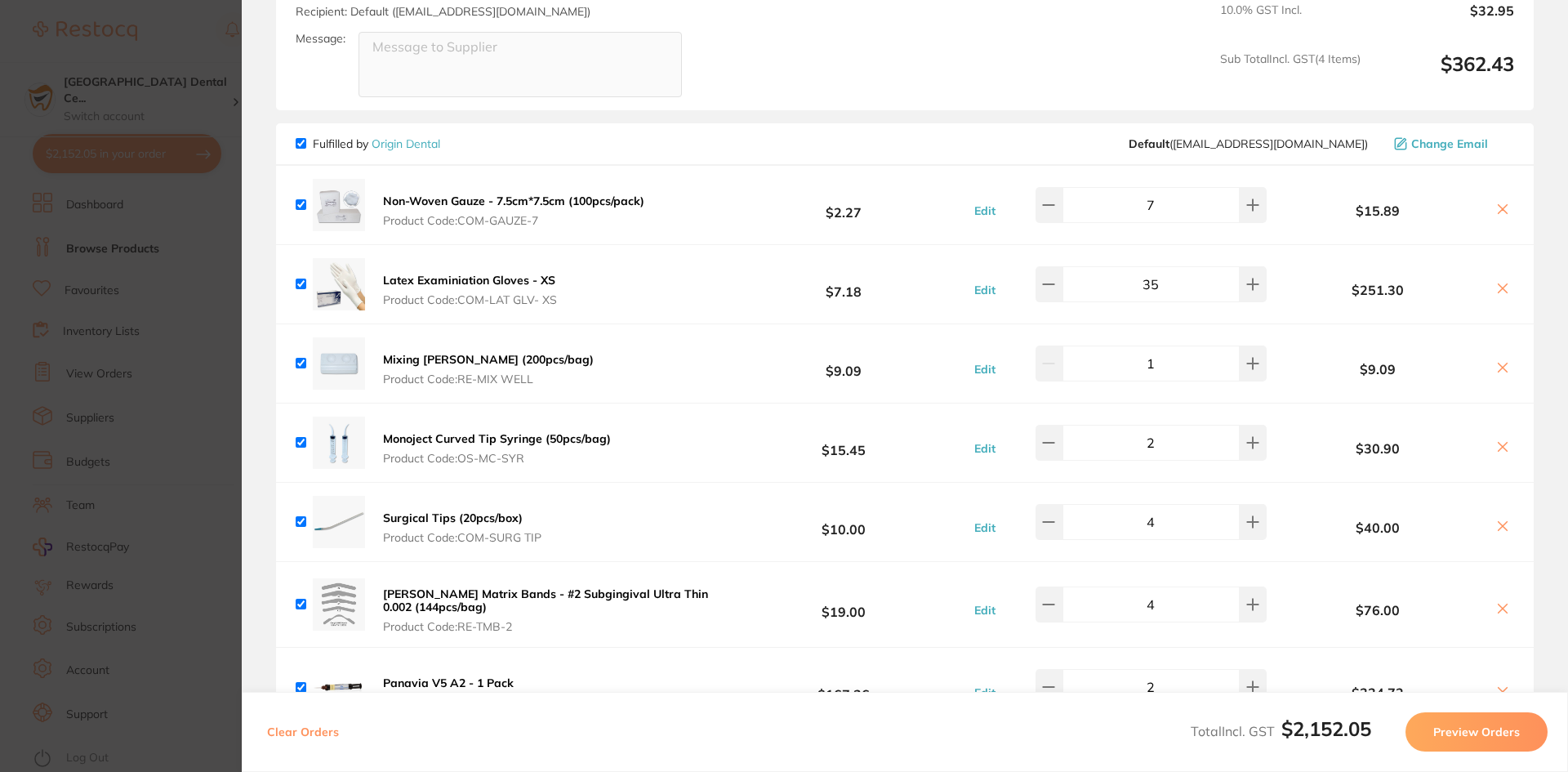
scroll to position [1062, 0]
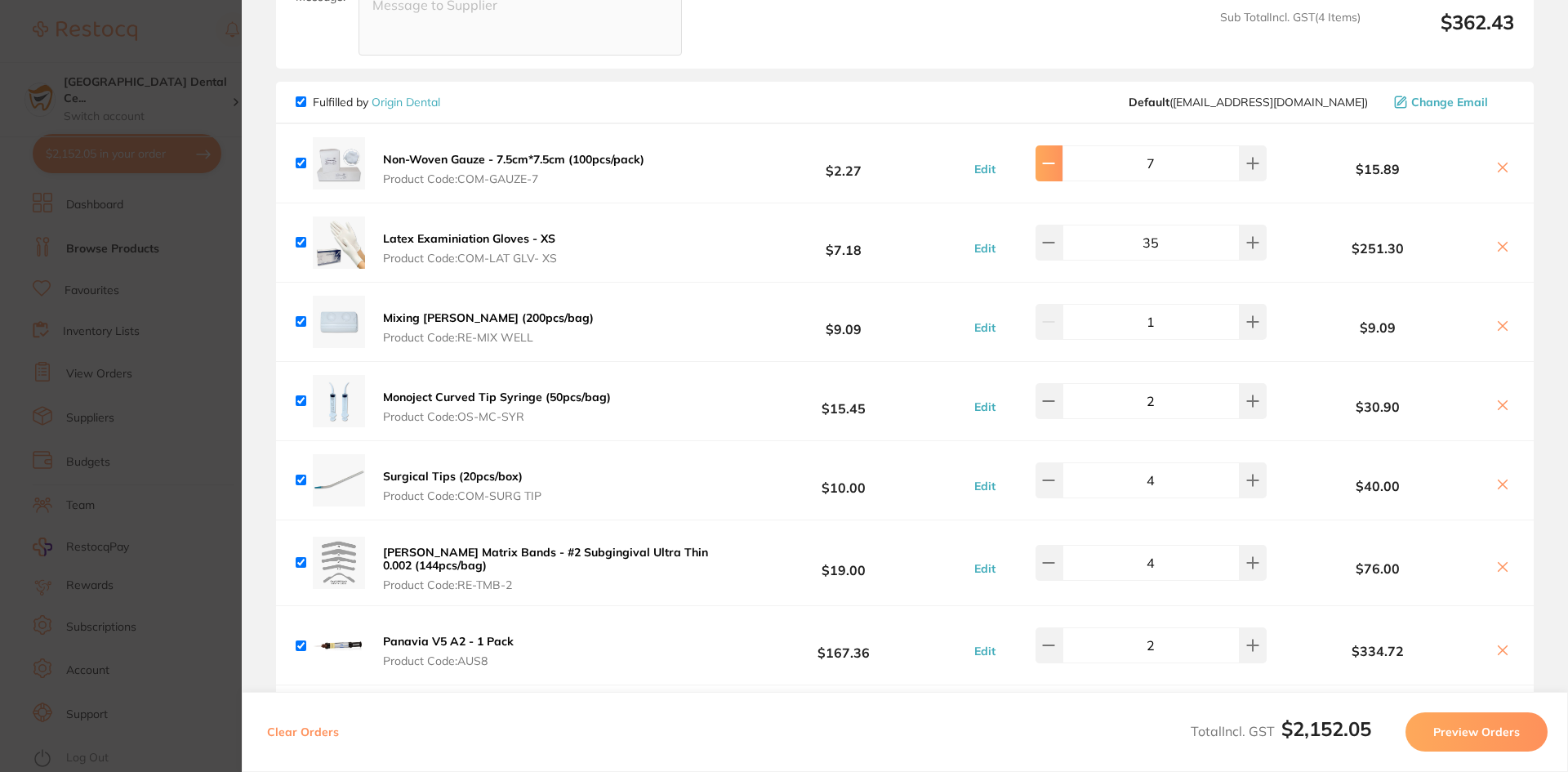
click at [1047, 163] on button at bounding box center [1048, 163] width 27 height 36
click at [1062, 157] on button at bounding box center [1048, 163] width 27 height 36
type input "5"
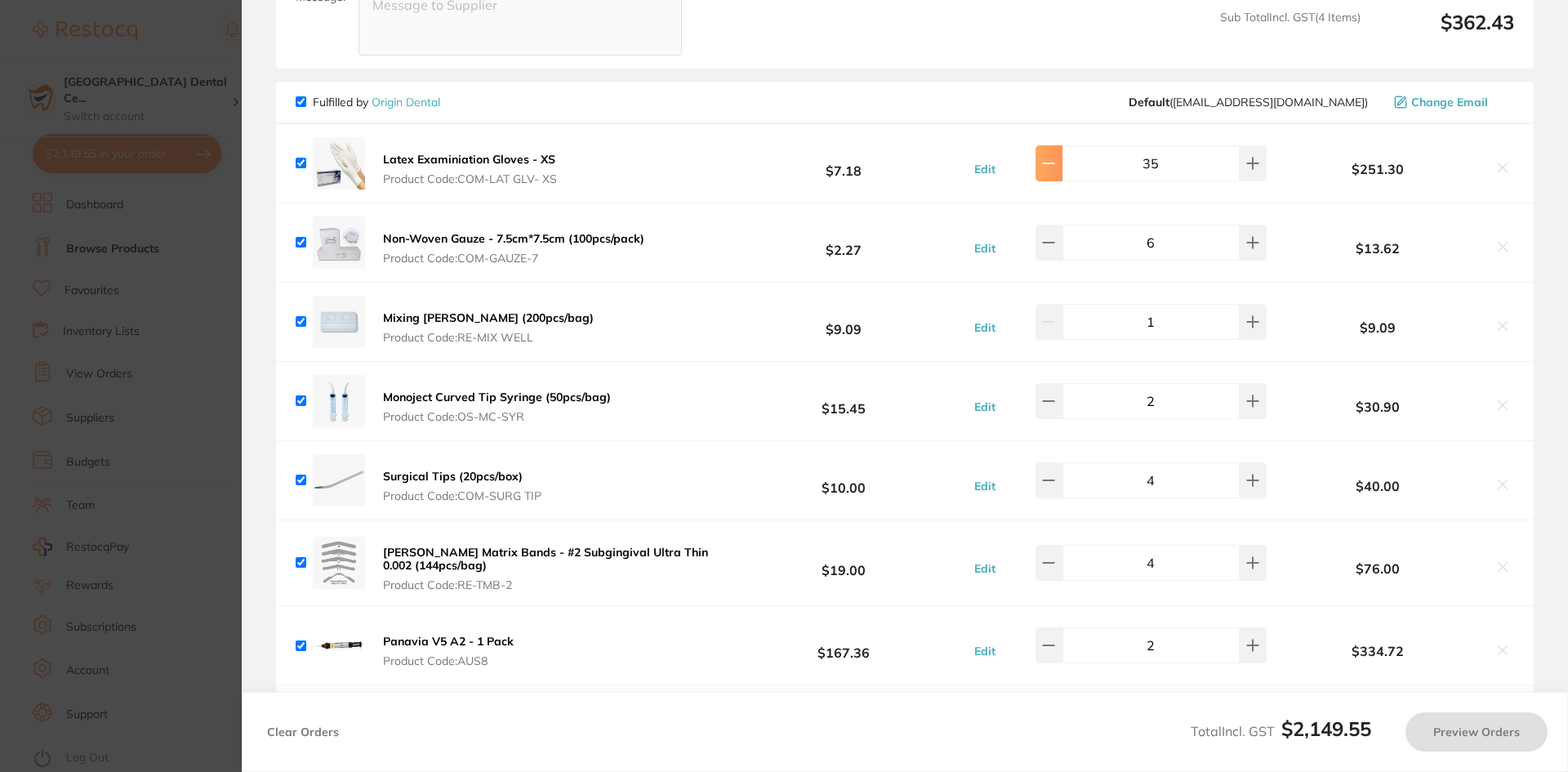
type input "5"
click at [1055, 156] on icon at bounding box center [1048, 163] width 13 height 13
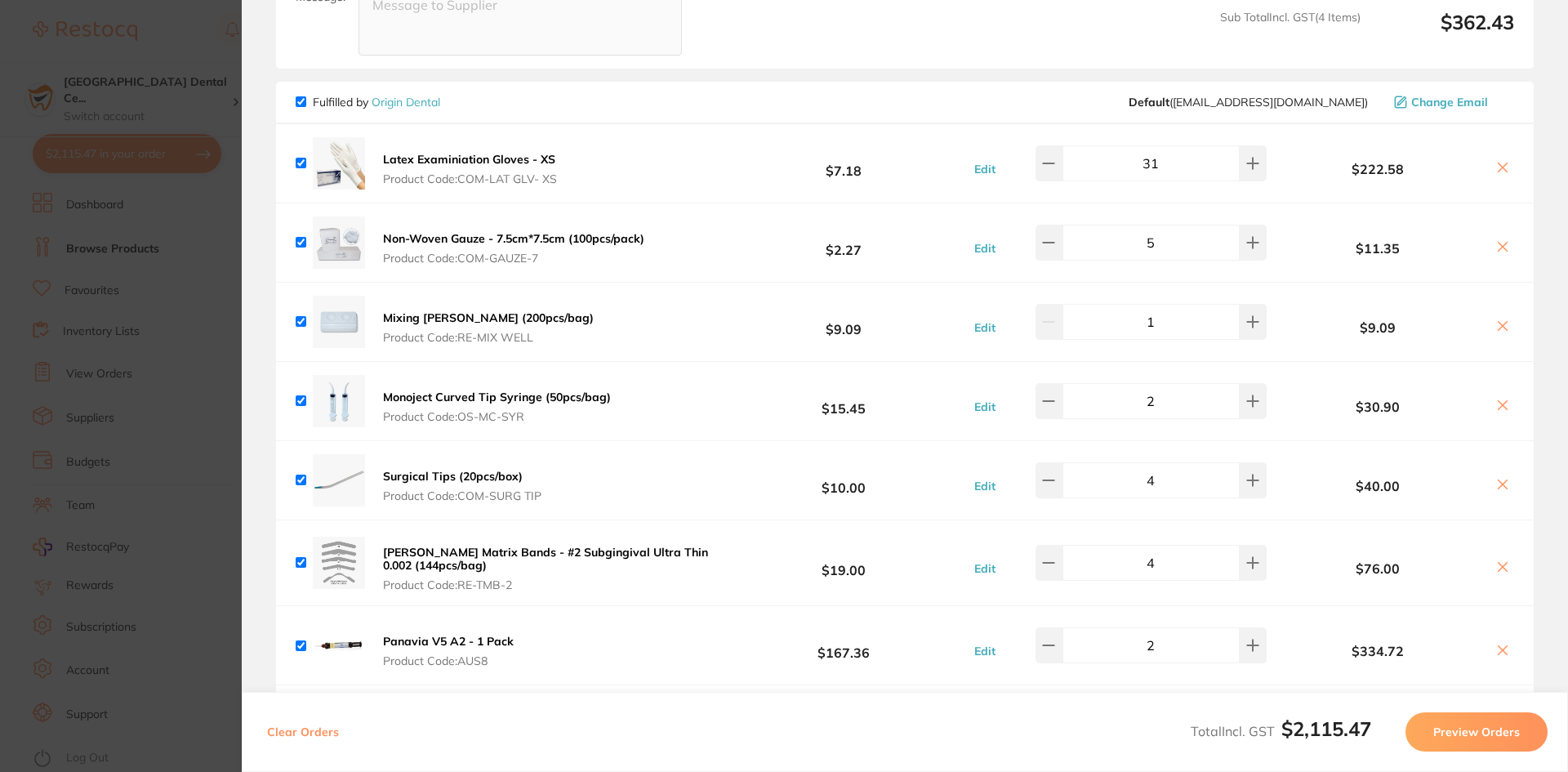
click at [1037, 145] on div "31" at bounding box center [1136, 163] width 262 height 36
click at [1042, 146] on button at bounding box center [1048, 163] width 27 height 36
type input "30"
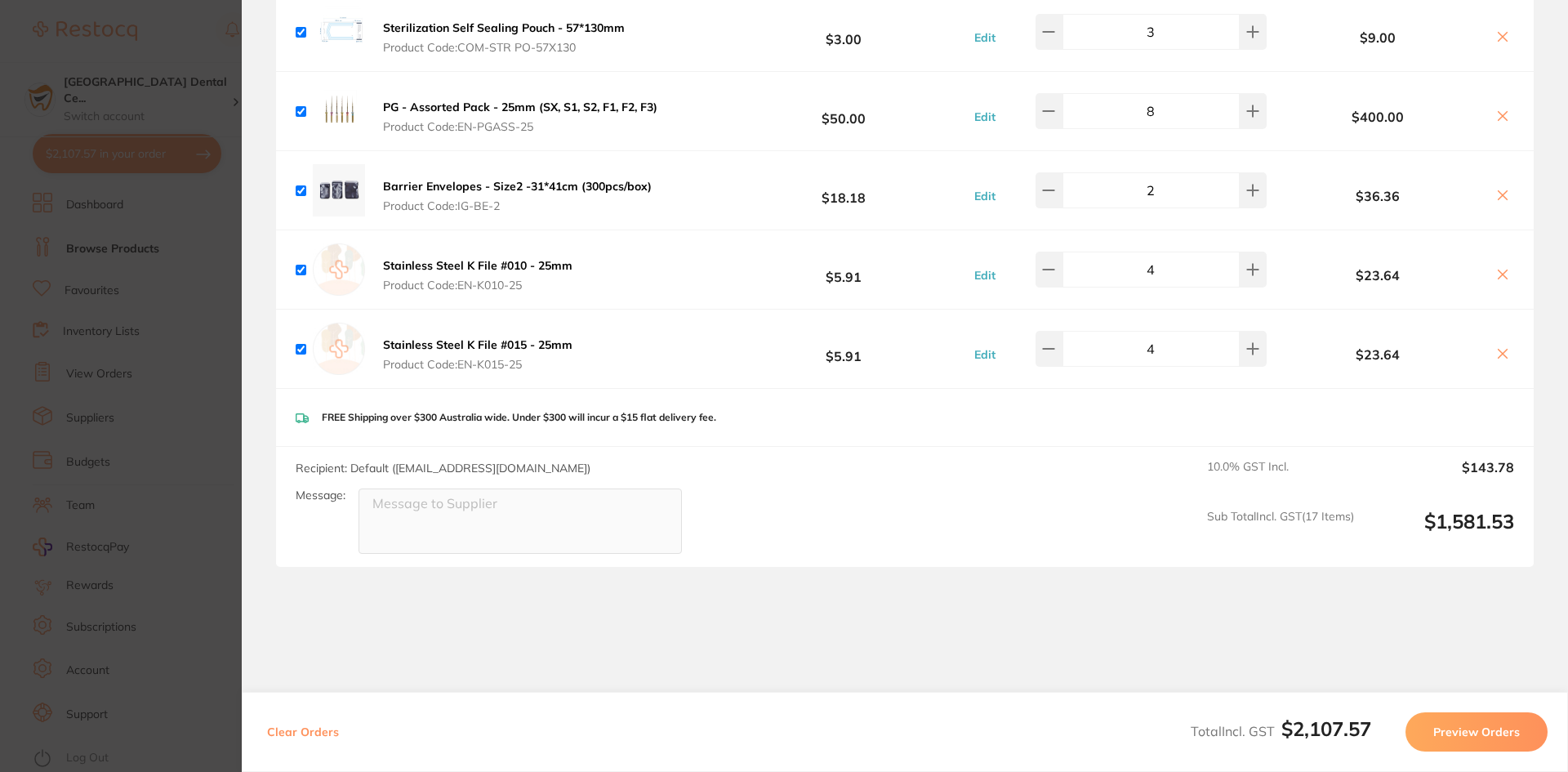
scroll to position [2200, 0]
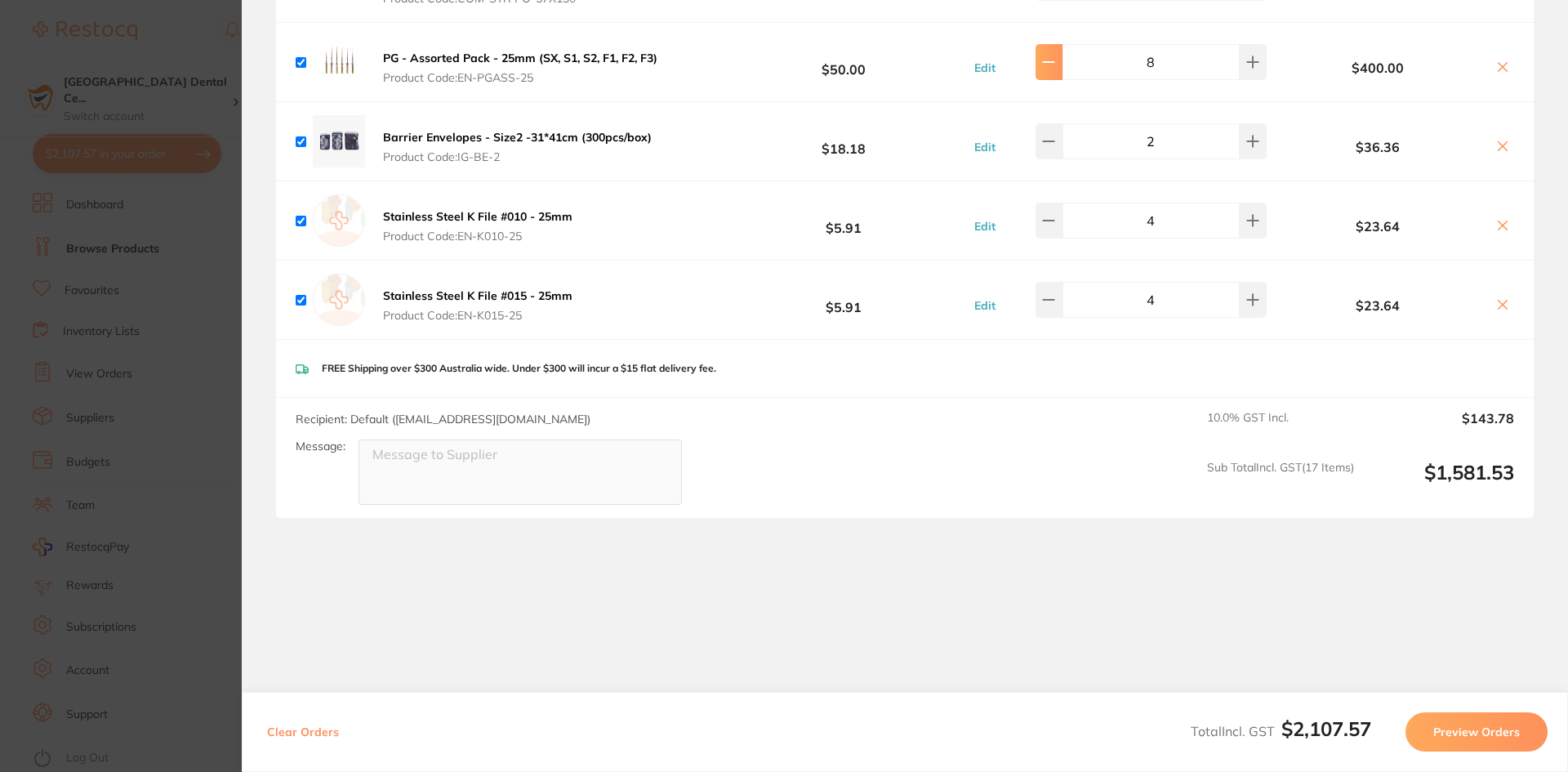
click at [1053, 58] on button at bounding box center [1048, 62] width 27 height 36
type input "6"
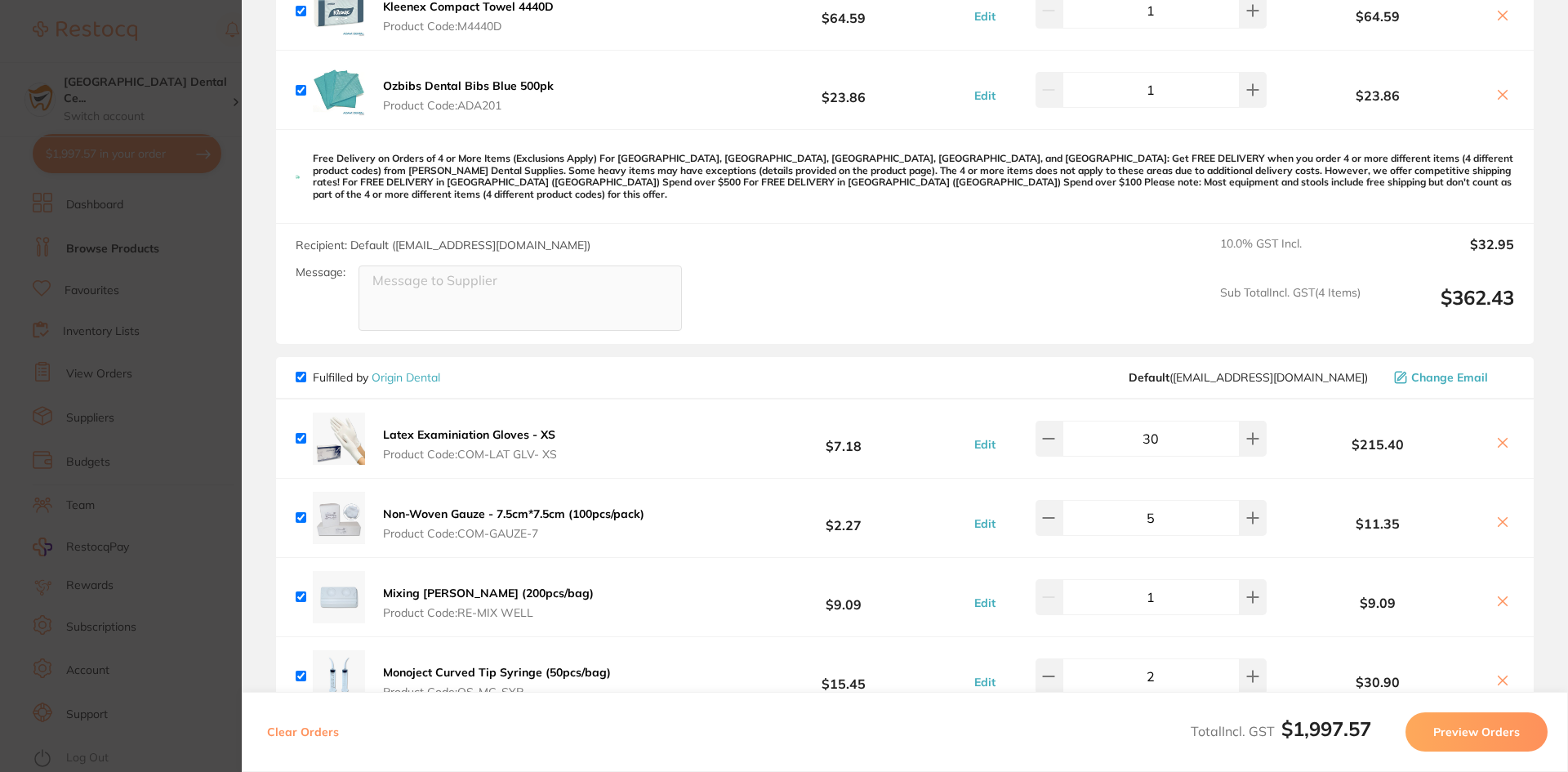
scroll to position [811, 0]
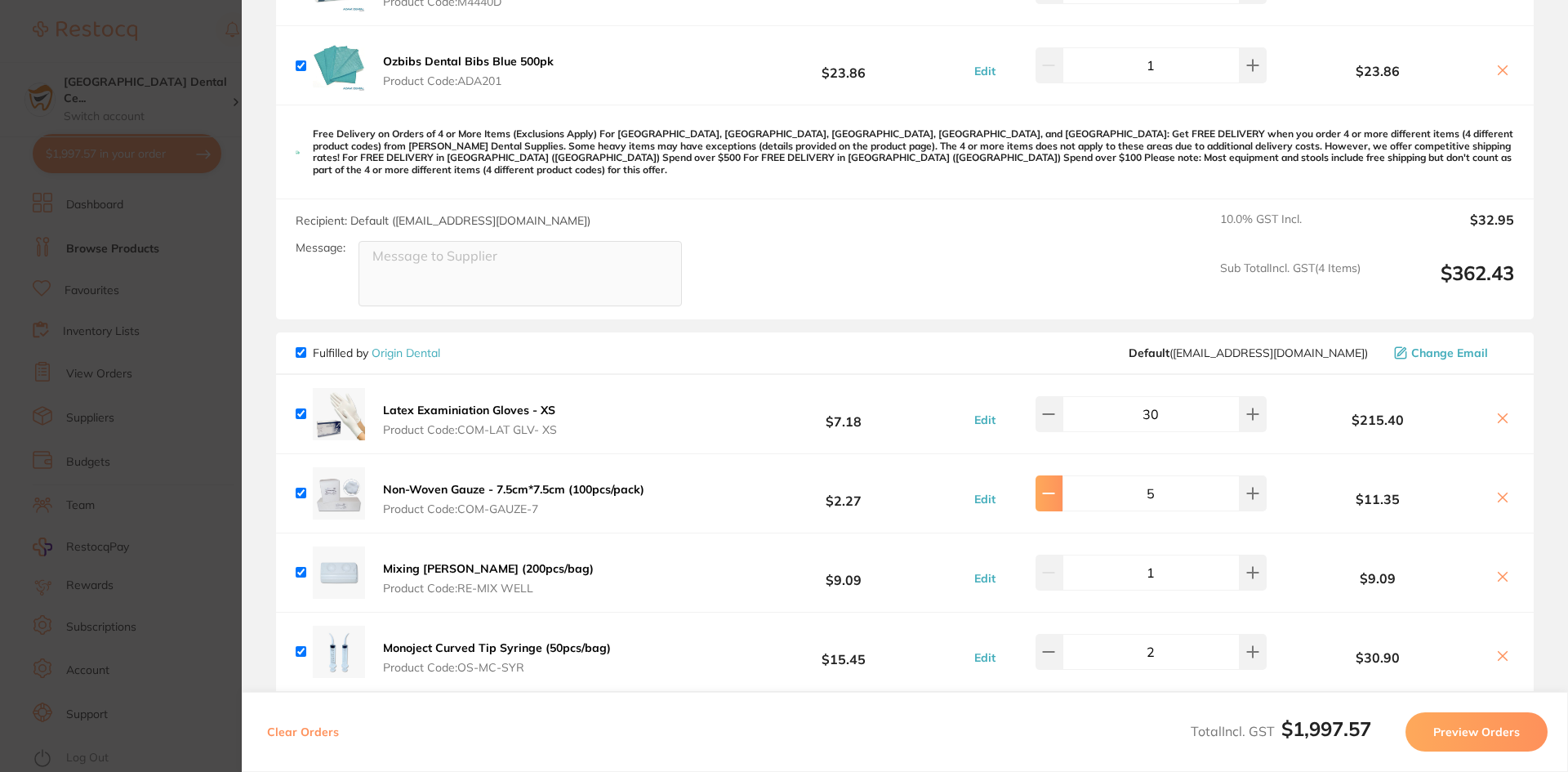
click at [1050, 487] on icon at bounding box center [1048, 493] width 13 height 13
type input "4"
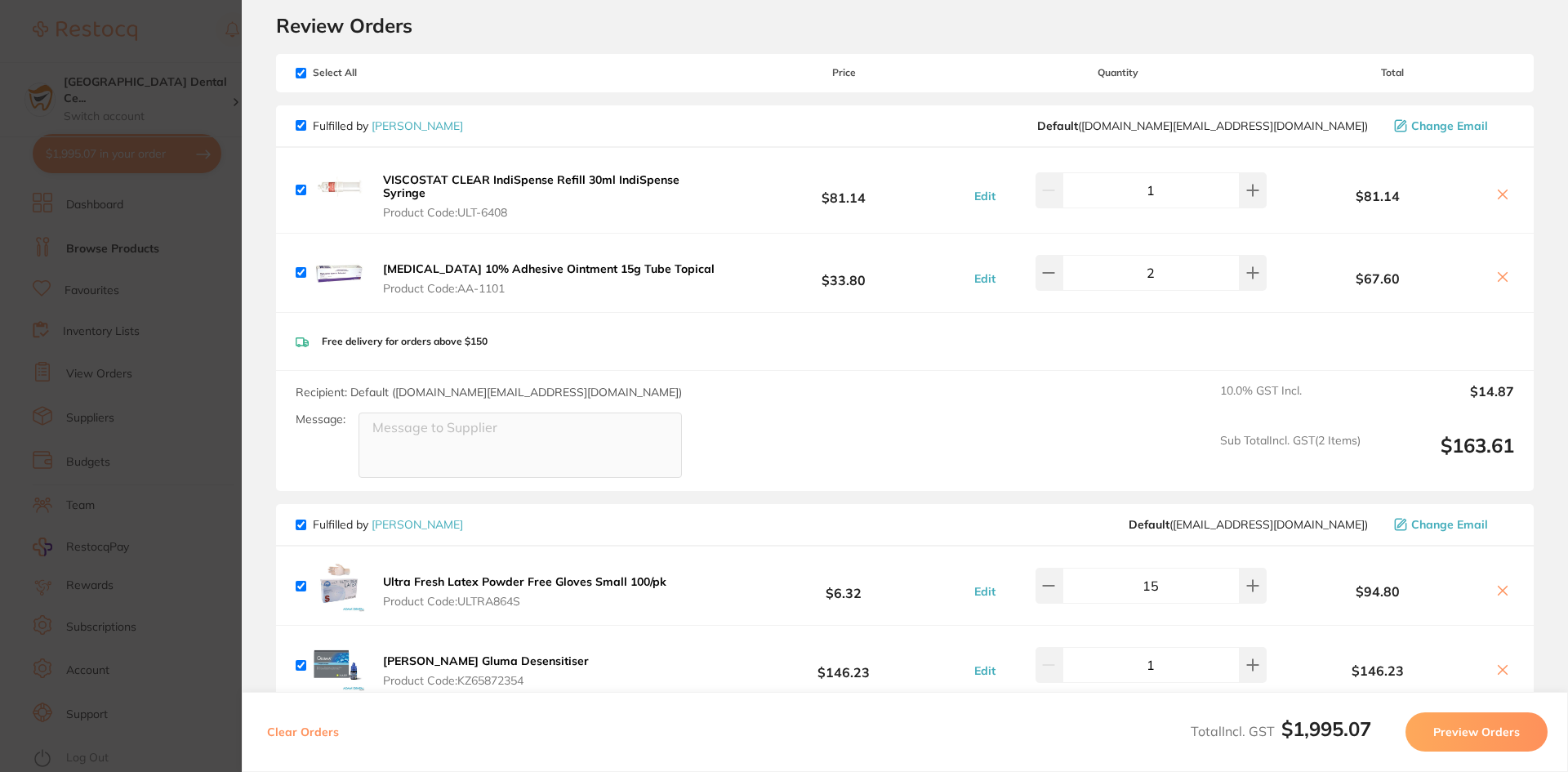
scroll to position [0, 0]
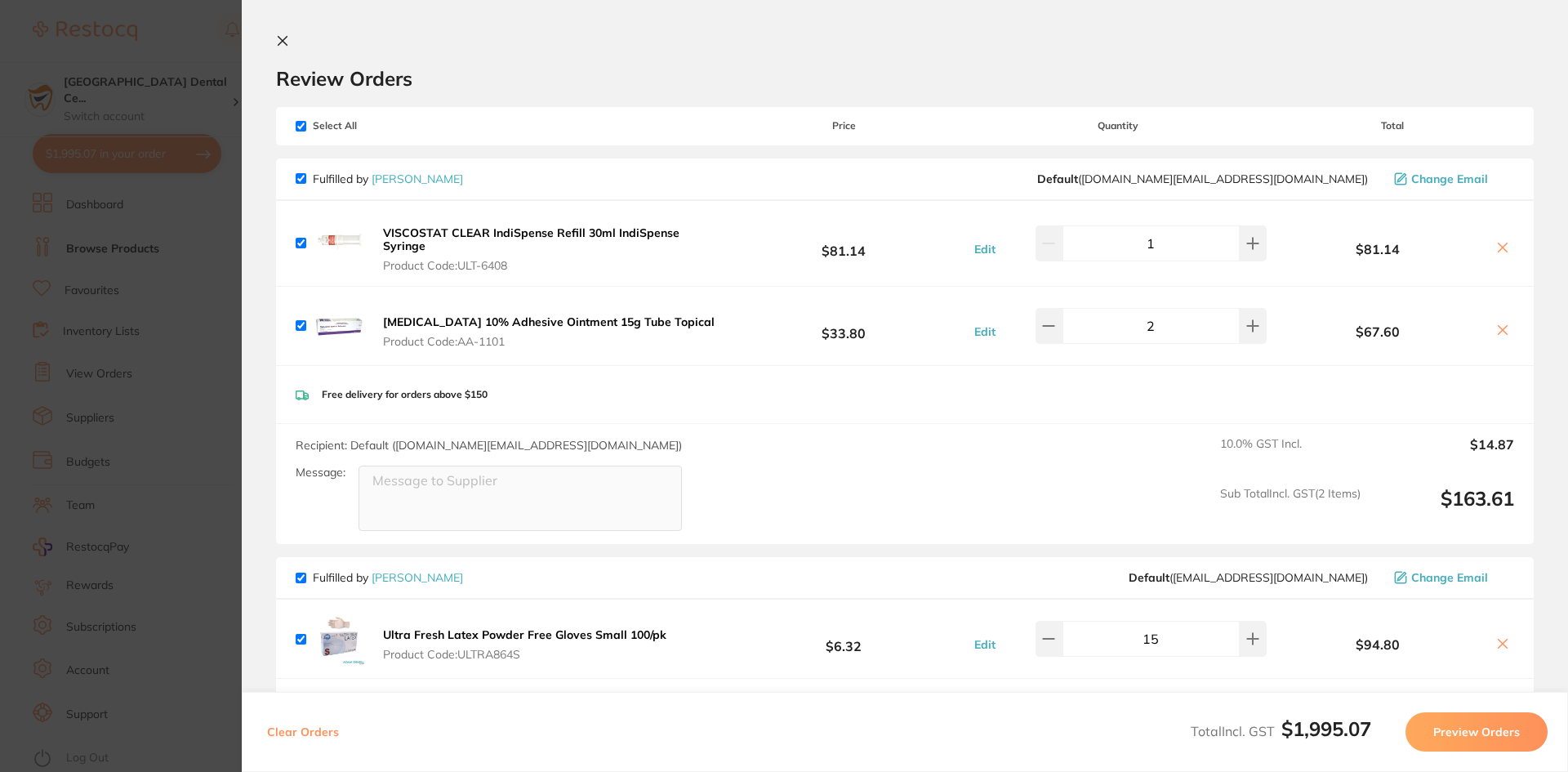
click at [204, 354] on section "Update RRP Set your pre negotiated price for this item. Item Agreed RRP (excl. …" at bounding box center [784, 386] width 1568 height 772
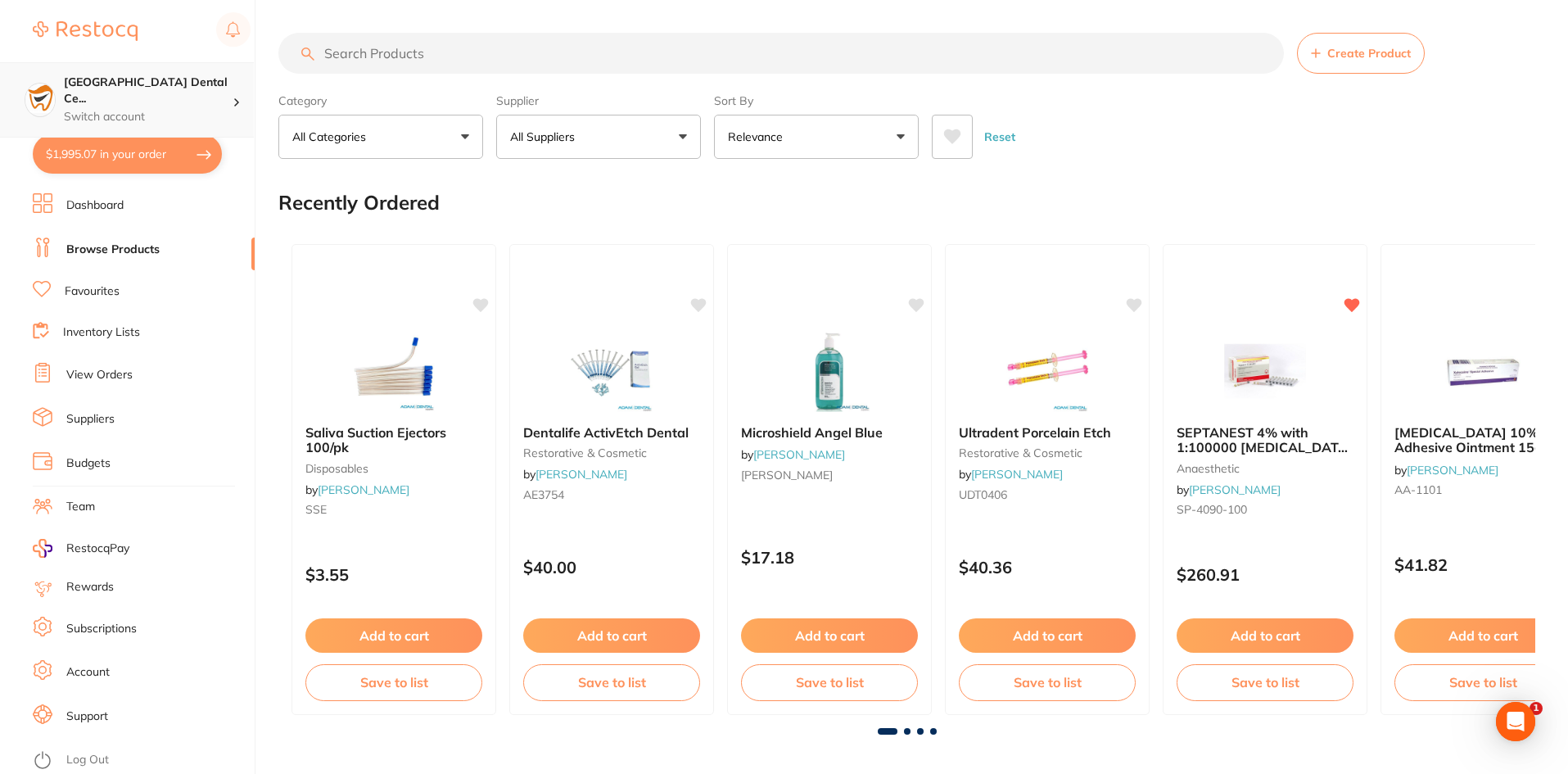
click at [210, 74] on div "Horsham Plaza Dental Ce... Switch account" at bounding box center [126, 99] width 254 height 75
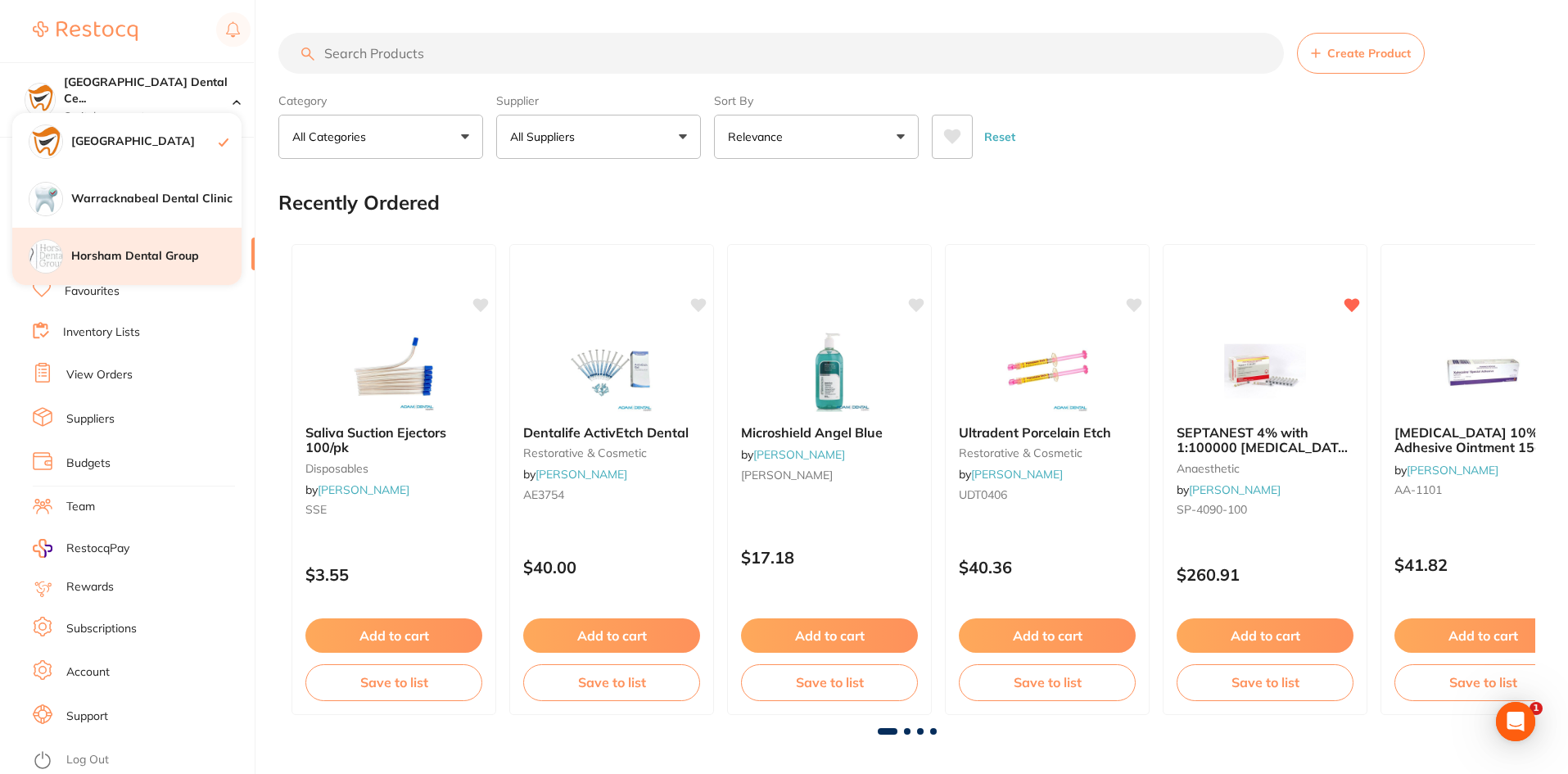
click at [159, 251] on h4 "Horsham Dental Group" at bounding box center [156, 256] width 170 height 17
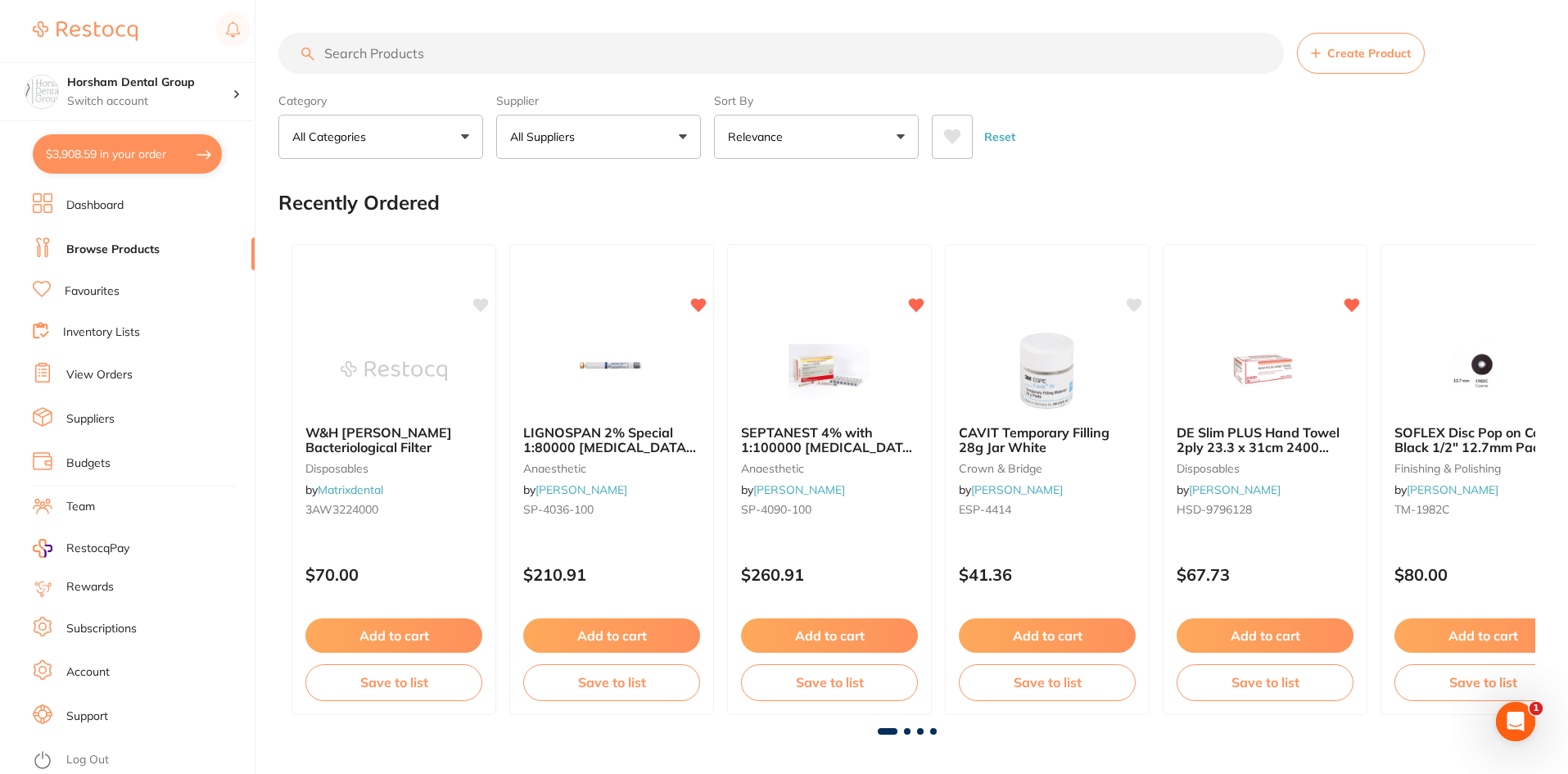
click at [183, 149] on button "$3,908.59 in your order" at bounding box center [127, 153] width 189 height 39
checkbox input "true"
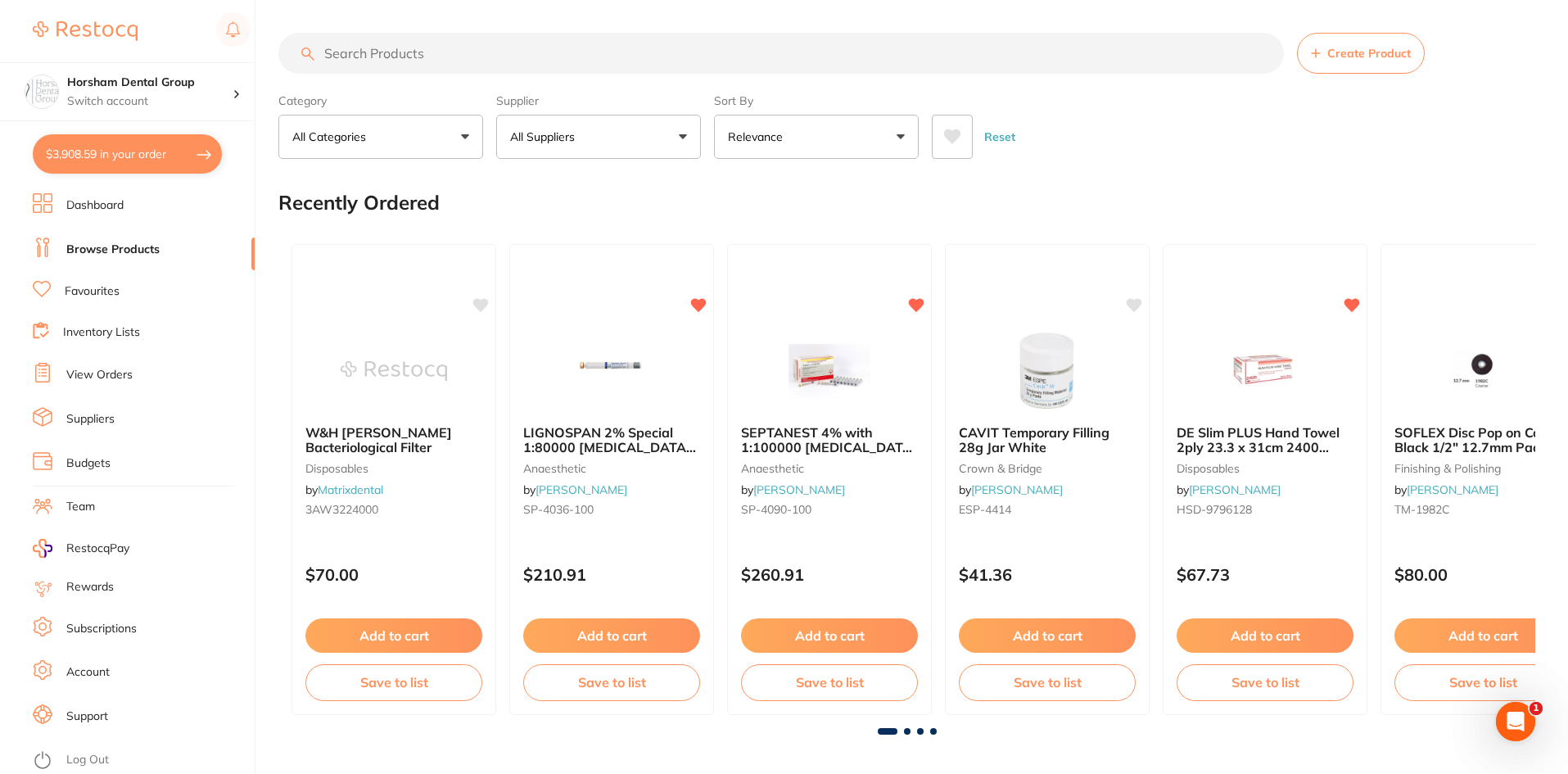
checkbox input "true"
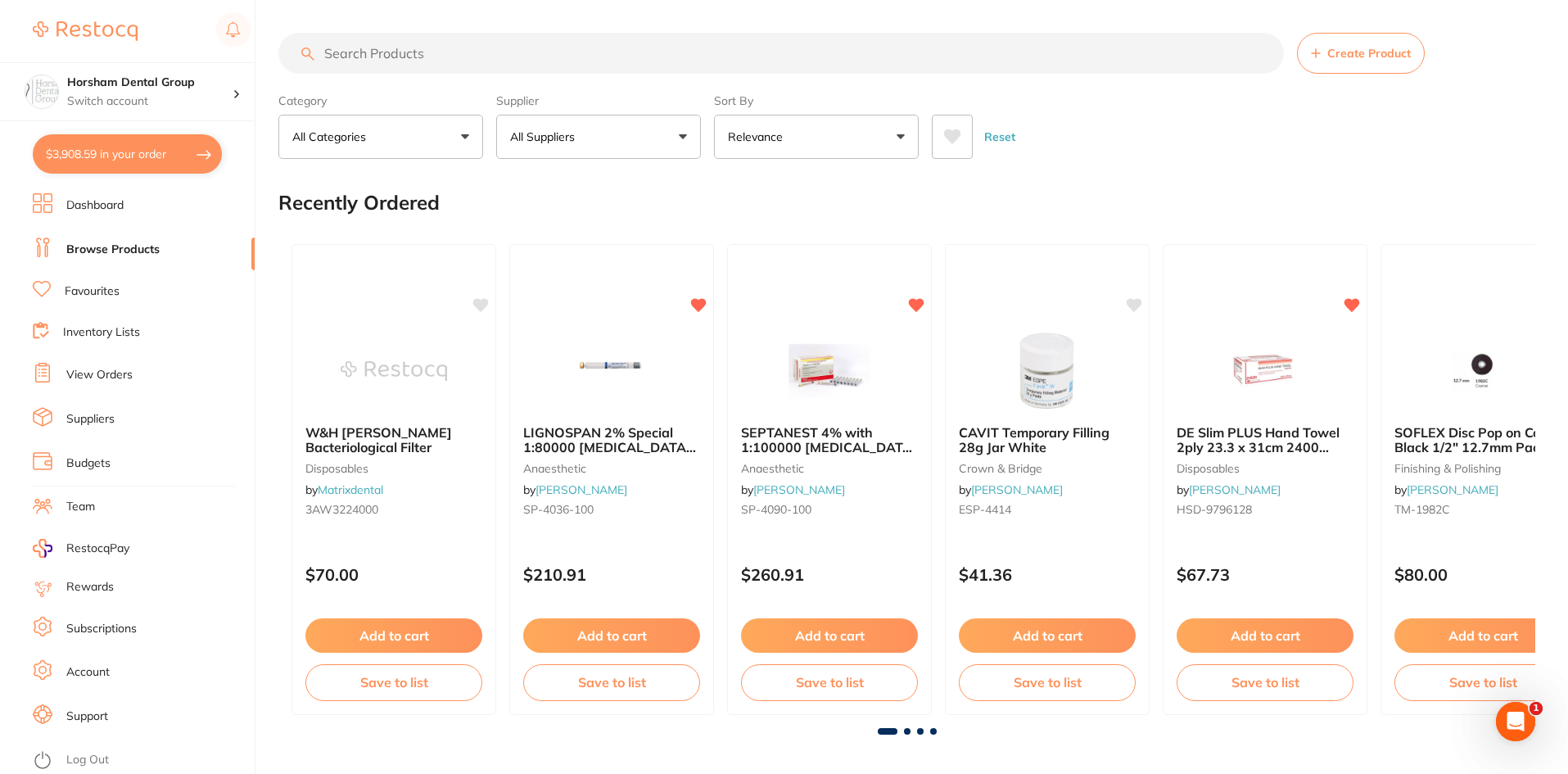
checkbox input "true"
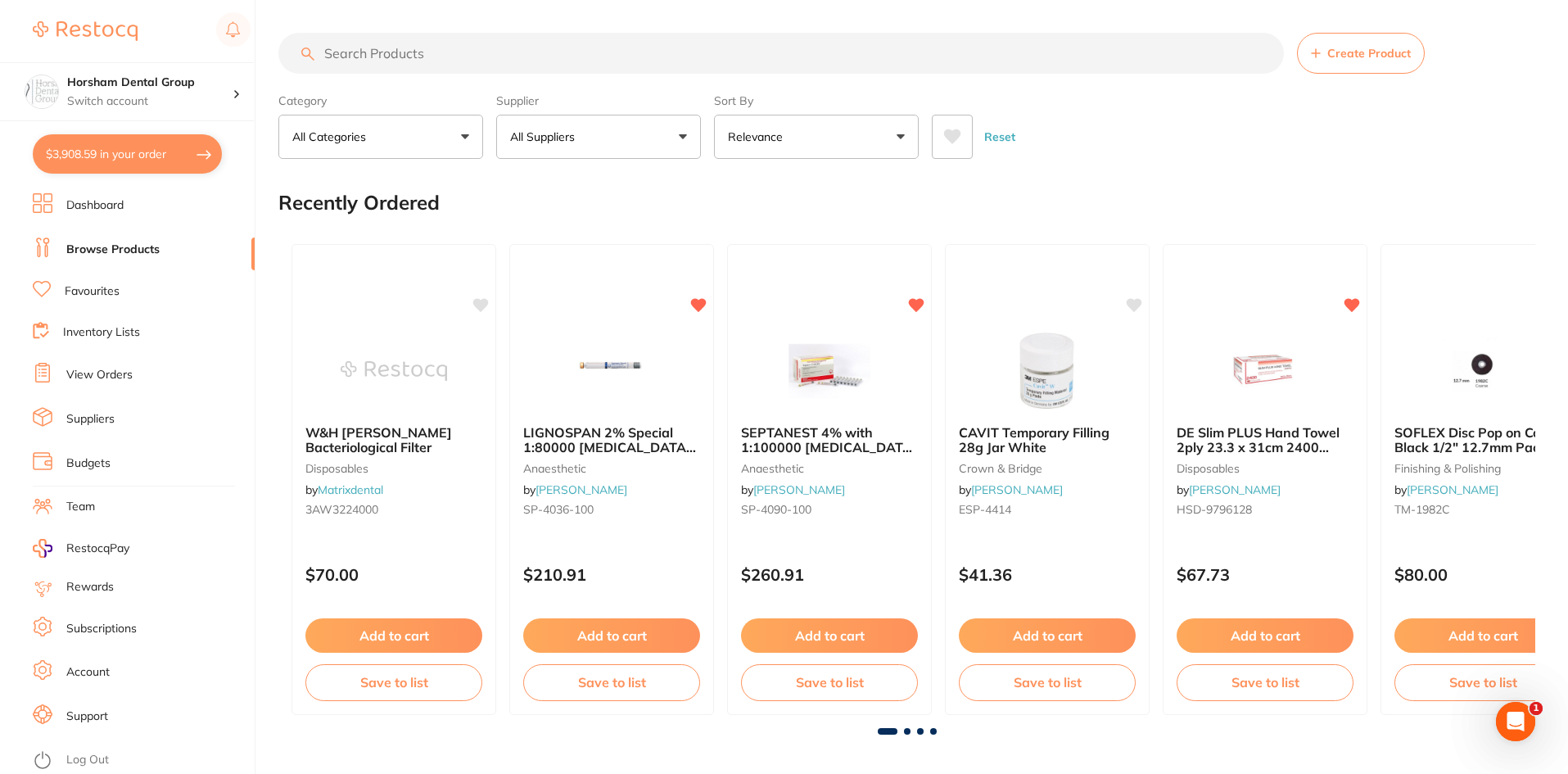
checkbox input "true"
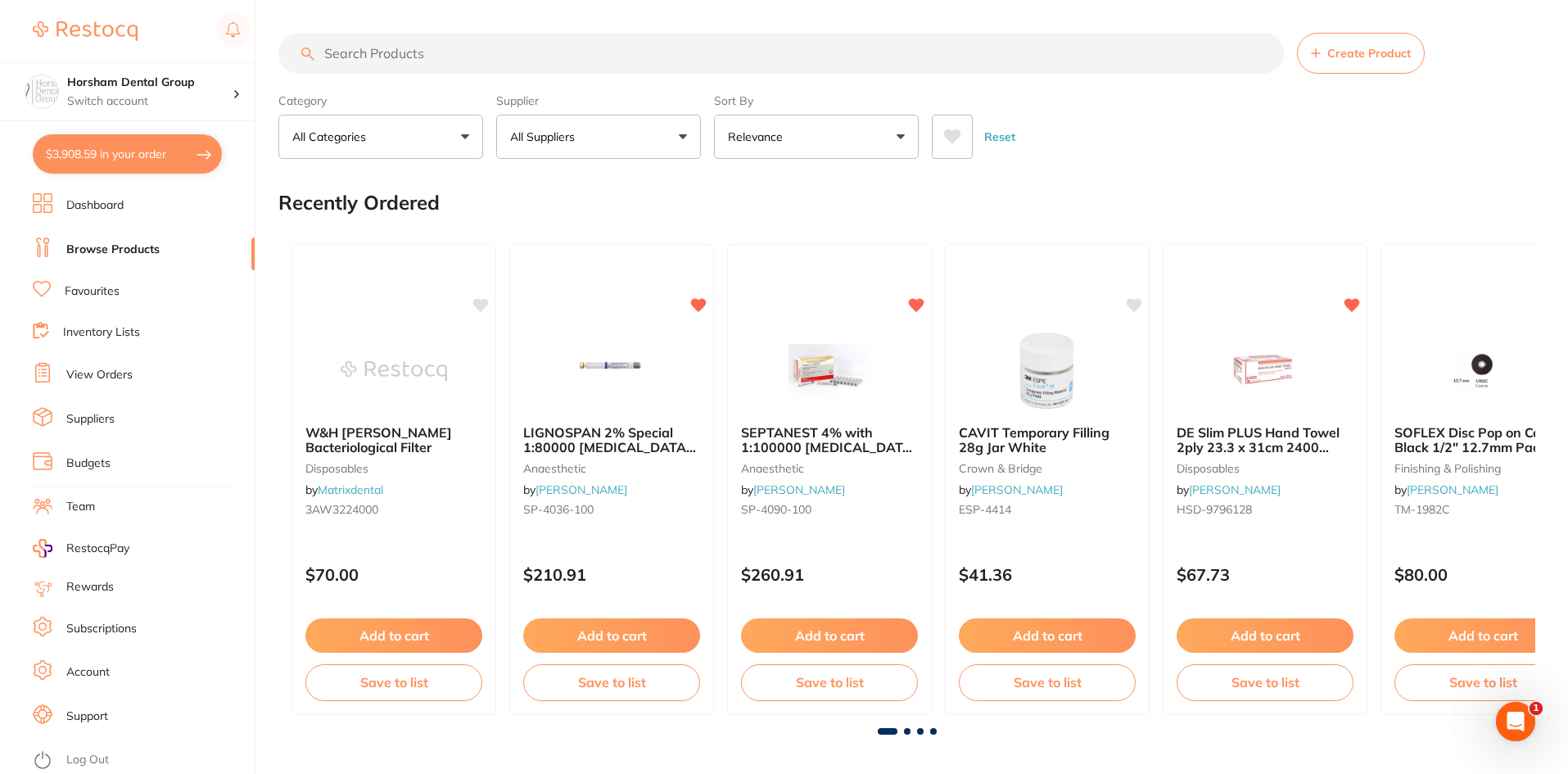
checkbox input "true"
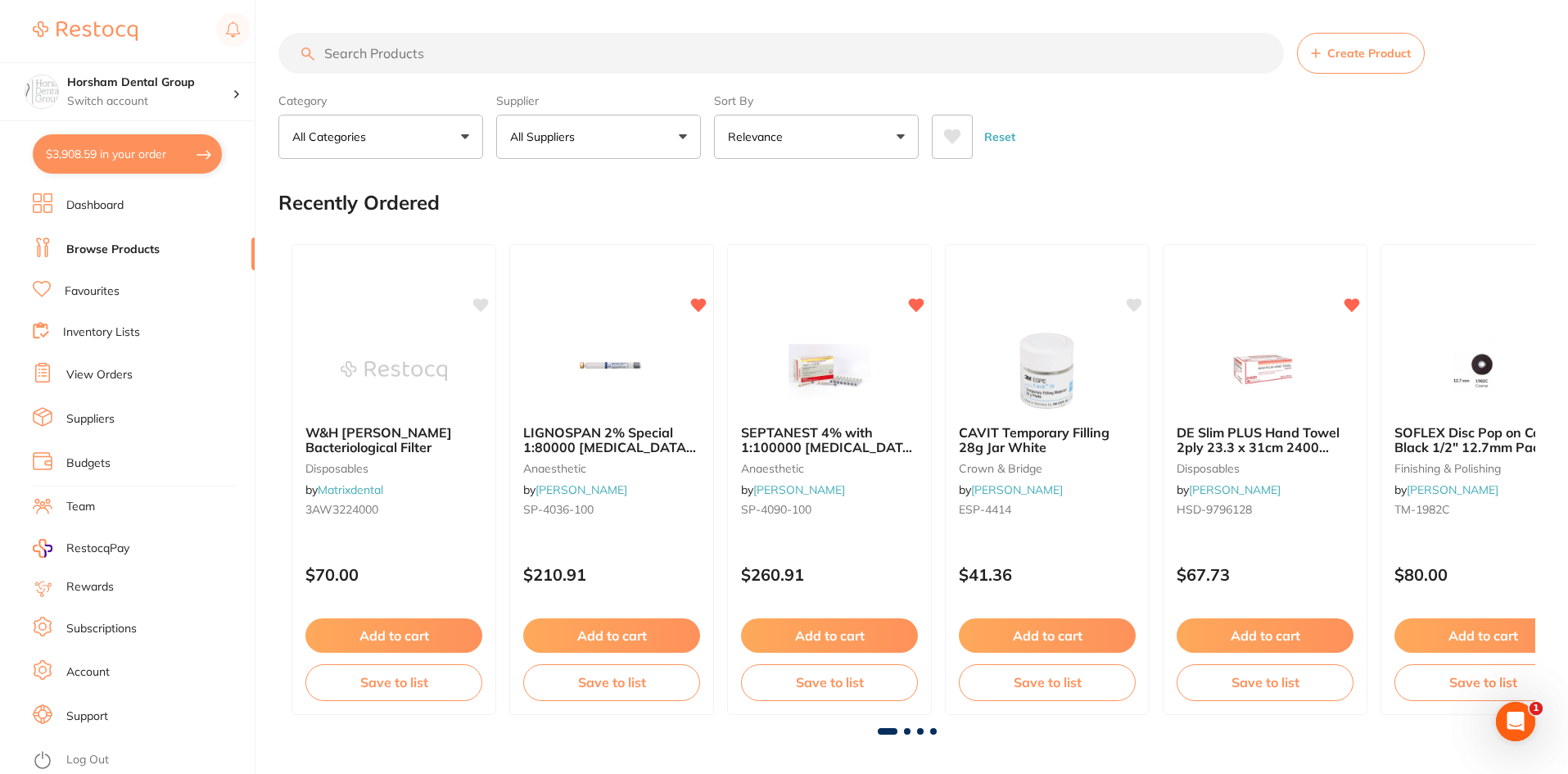
checkbox input "true"
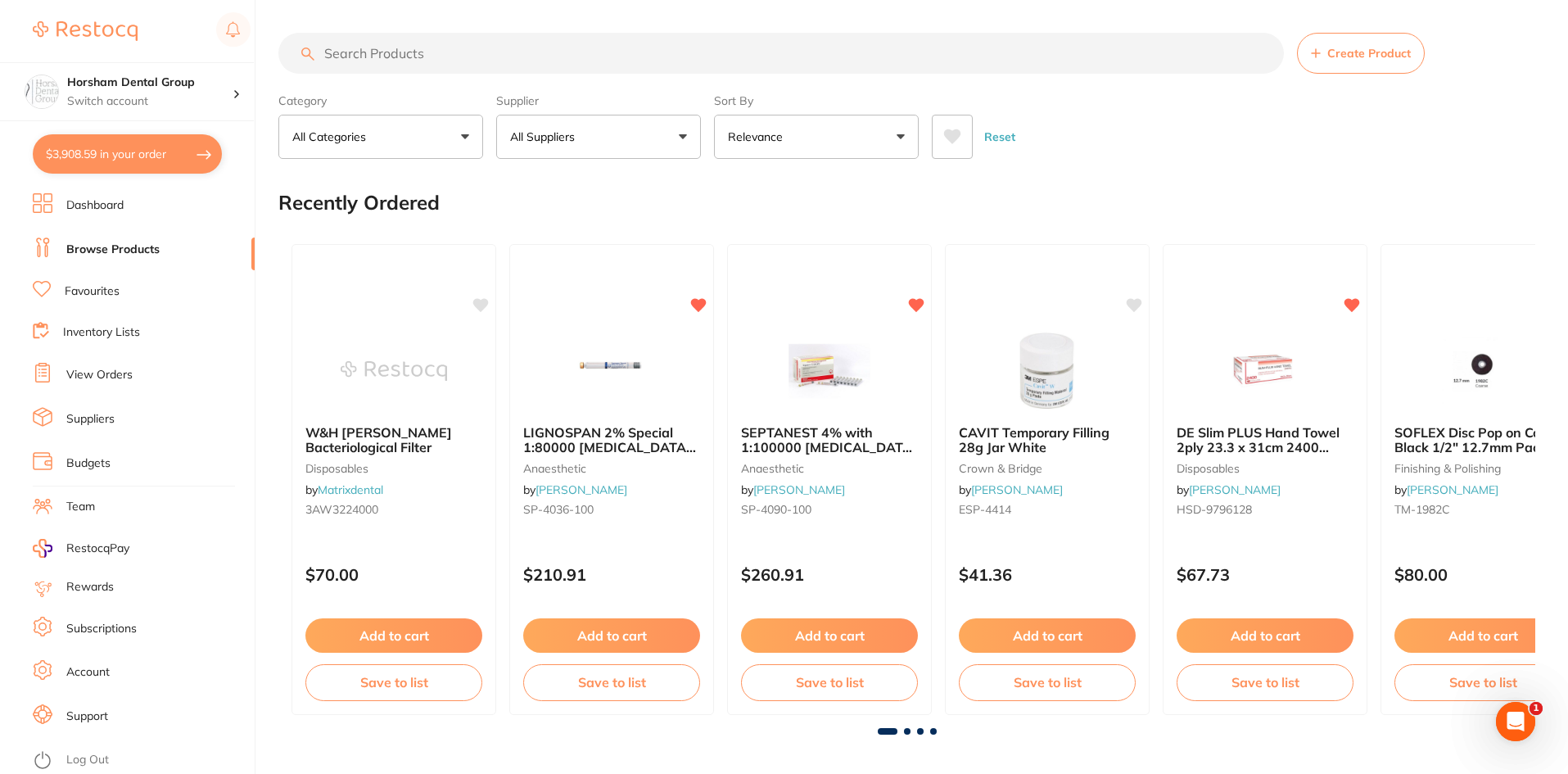
checkbox input "true"
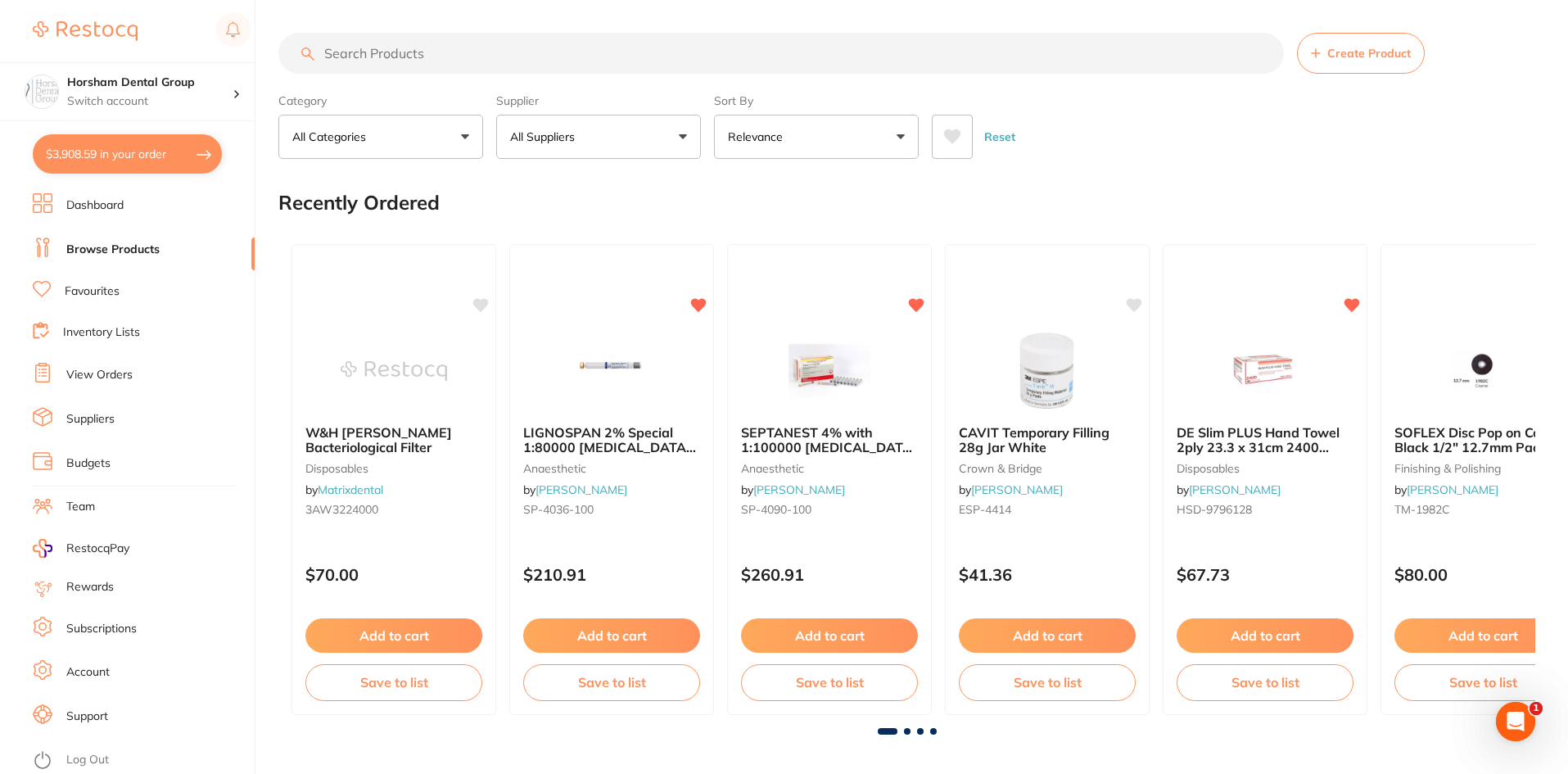
checkbox input "true"
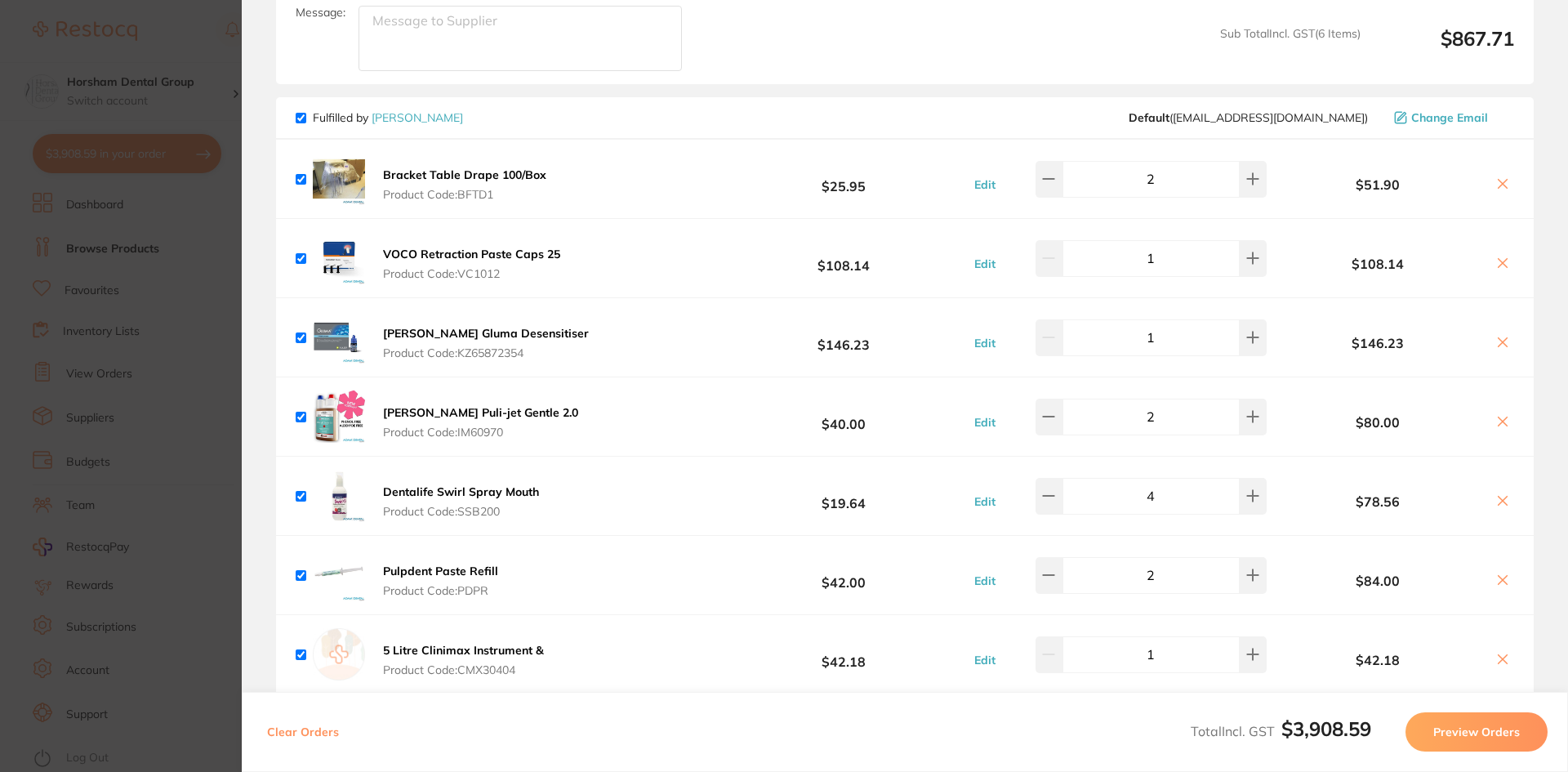
scroll to position [2696, 0]
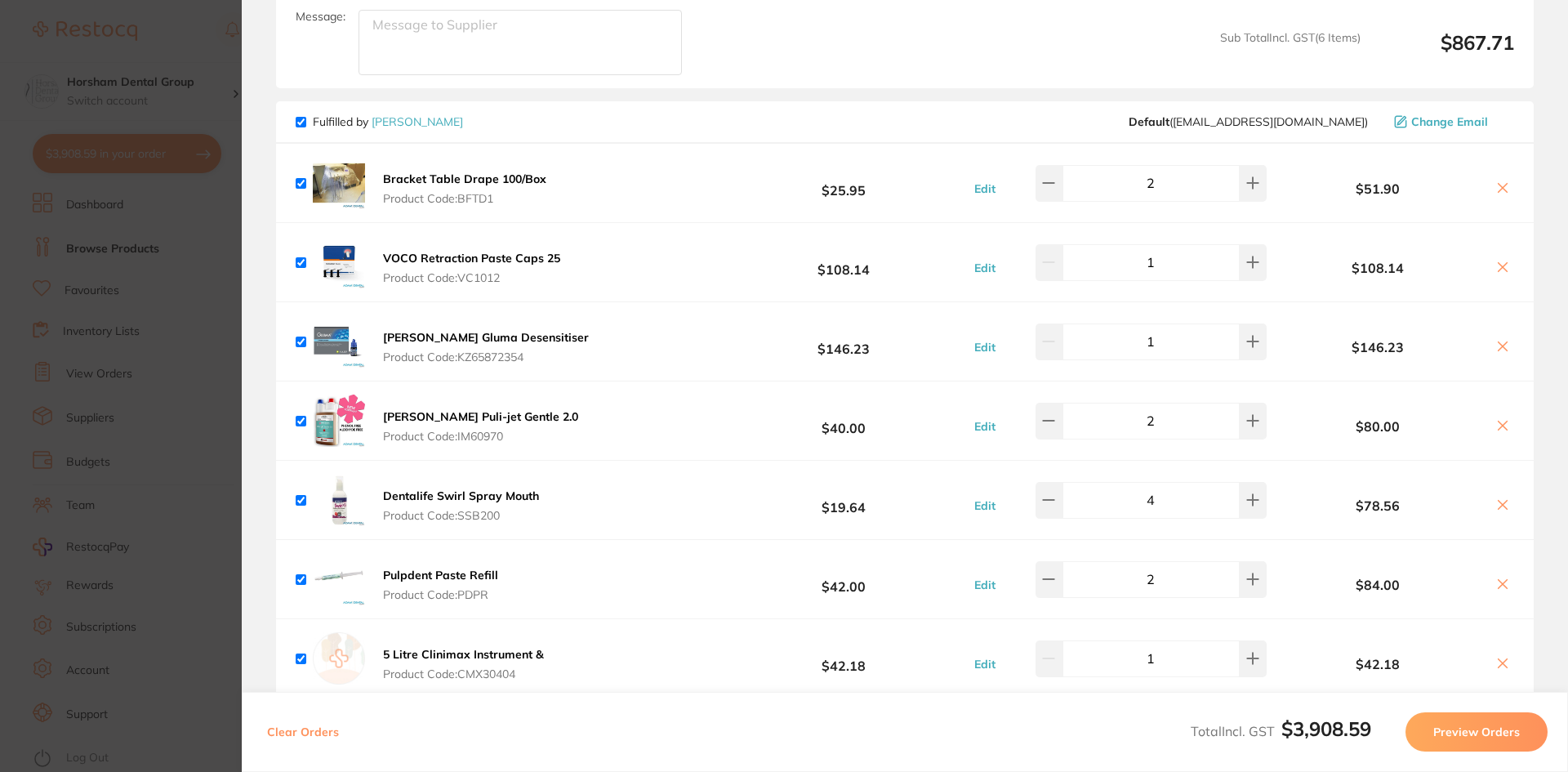
click at [1062, 202] on div "Bracket Table Drape 100/Box Product Code: BFTD1 $25.95 Edit 2 $51.90" at bounding box center [905, 183] width 1258 height 78
click at [1062, 190] on button at bounding box center [1048, 183] width 27 height 36
type input "1"
click at [684, 204] on div "Bracket Table Drape 100/Box Product Code: BFTD1 $25.95 Edit 1 $25.95" at bounding box center [905, 183] width 1258 height 78
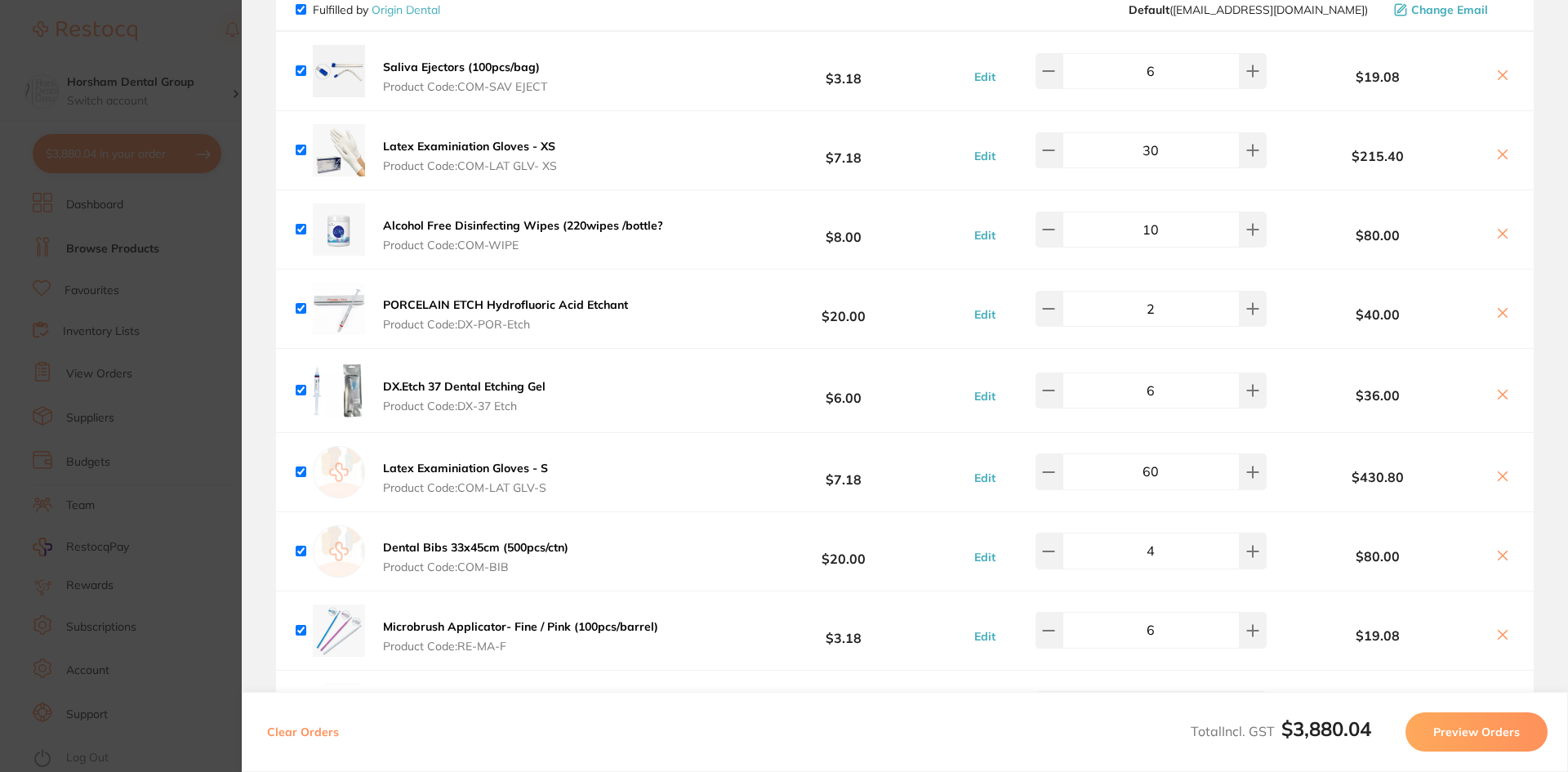
scroll to position [0, 0]
